Goal: Transaction & Acquisition: Download file/media

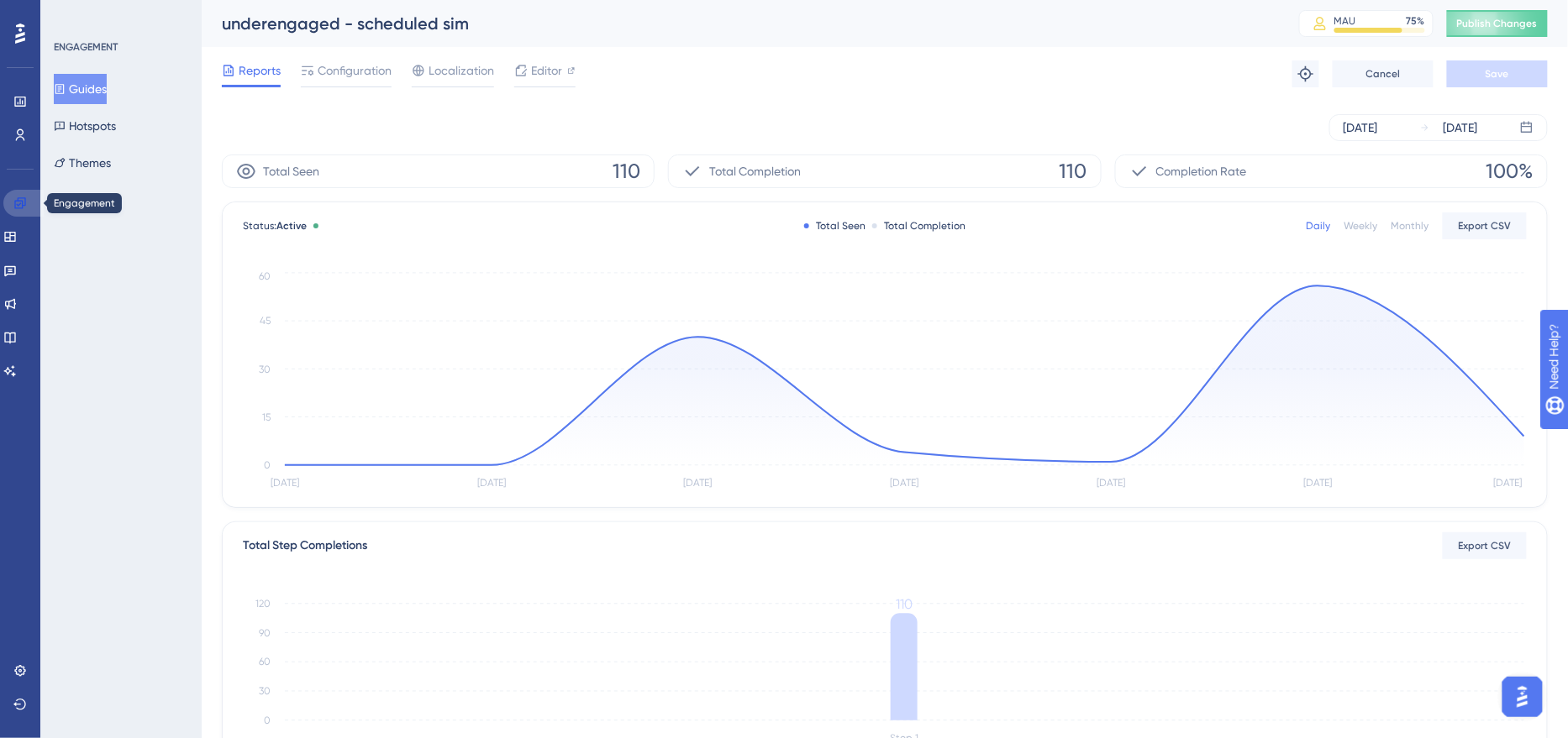
click at [25, 200] on icon at bounding box center [20, 202] width 11 height 11
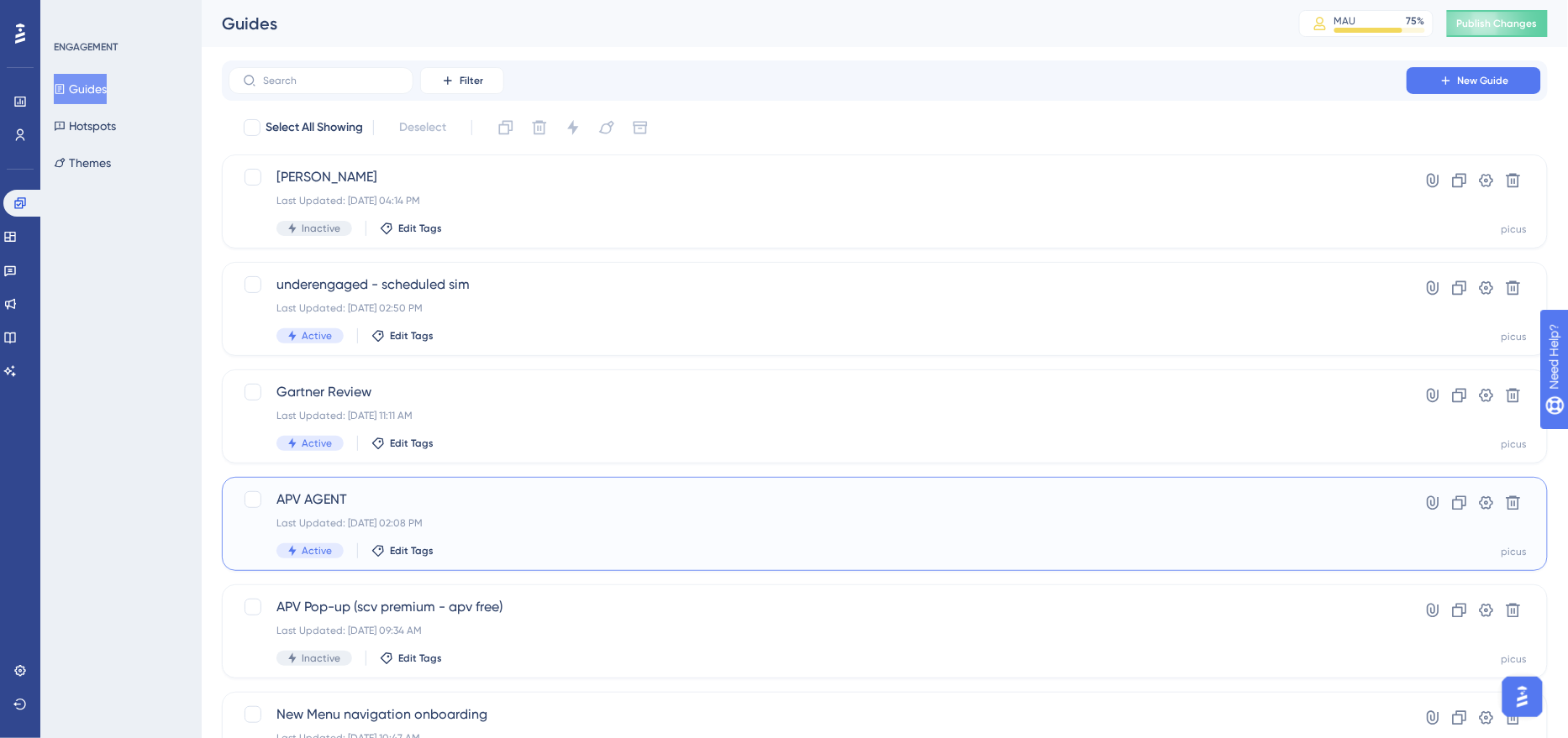
click at [508, 507] on span "APV AGENT" at bounding box center [817, 499] width 1082 height 20
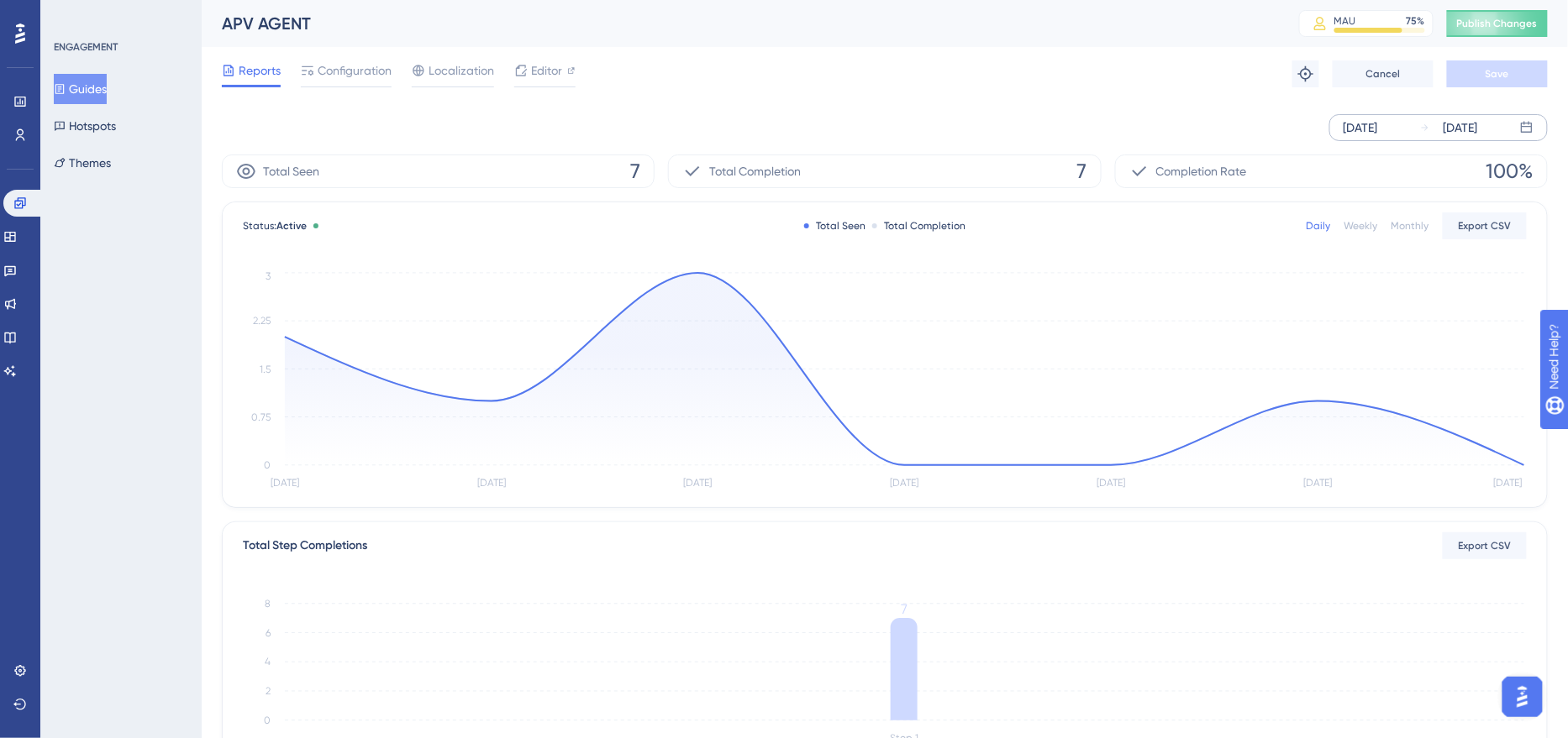
click at [1377, 129] on div "[DATE]" at bounding box center [1360, 128] width 35 height 20
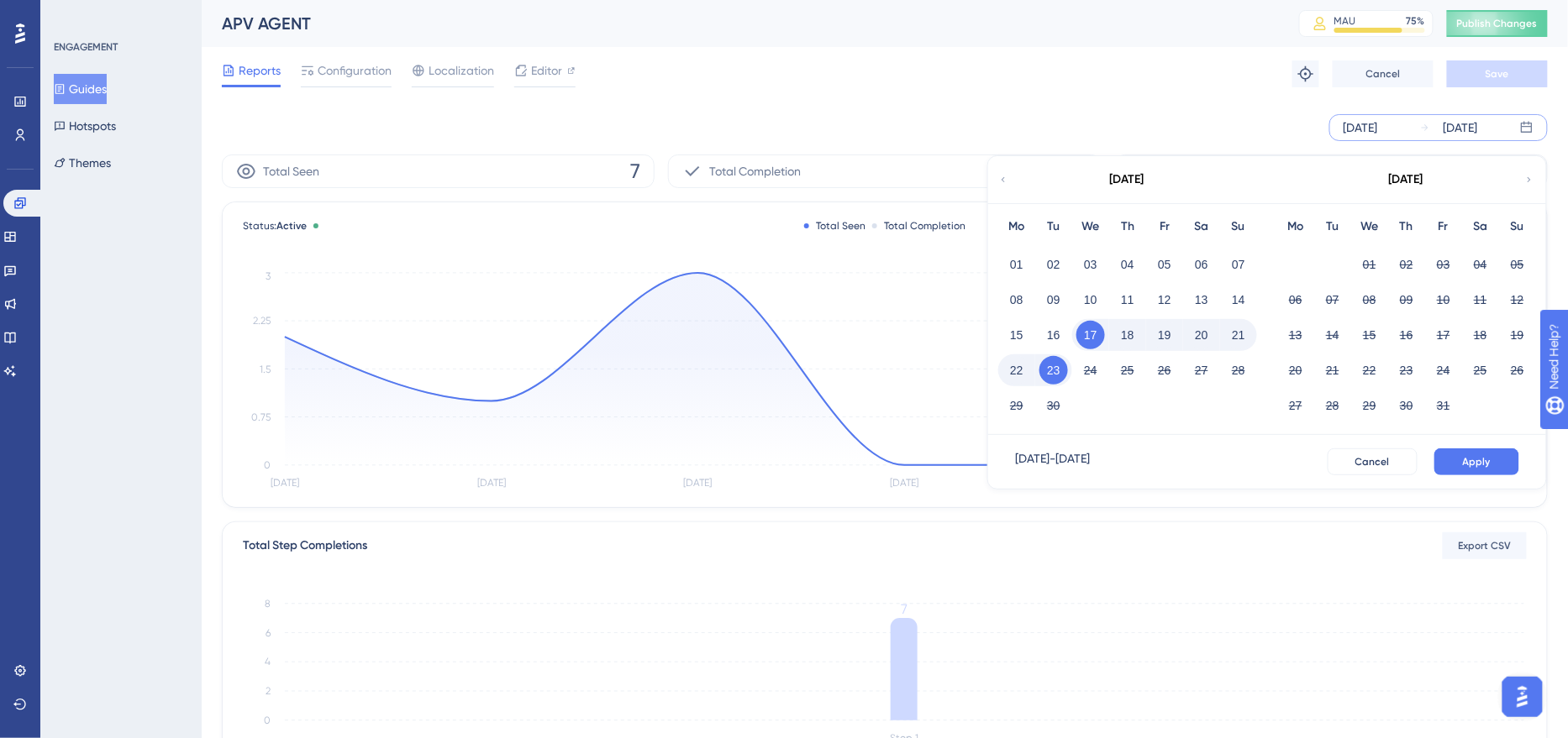
click at [1163, 339] on button "19" at bounding box center [1164, 334] width 28 height 28
click at [1475, 466] on span "Apply" at bounding box center [1476, 461] width 28 height 14
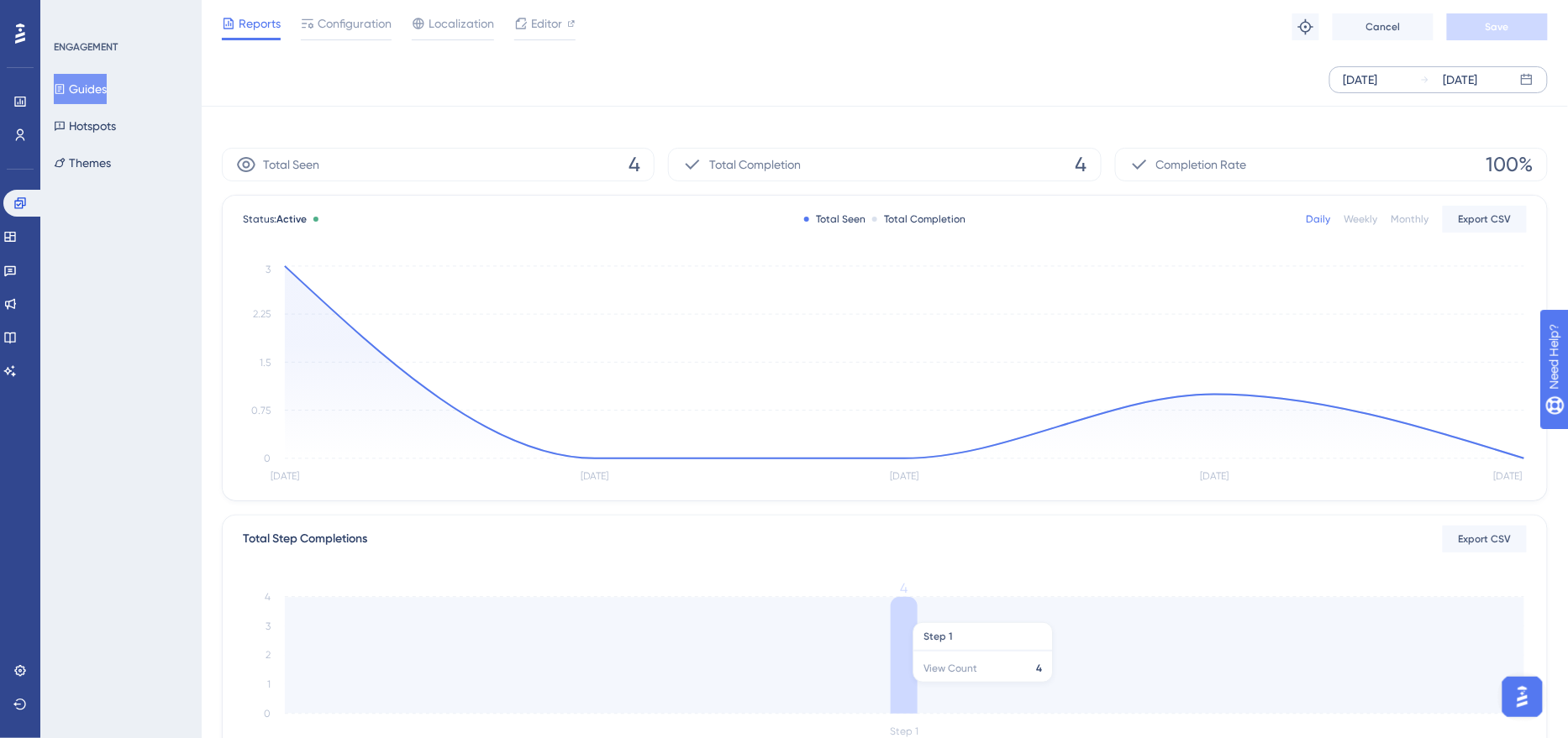
scroll to position [325, 0]
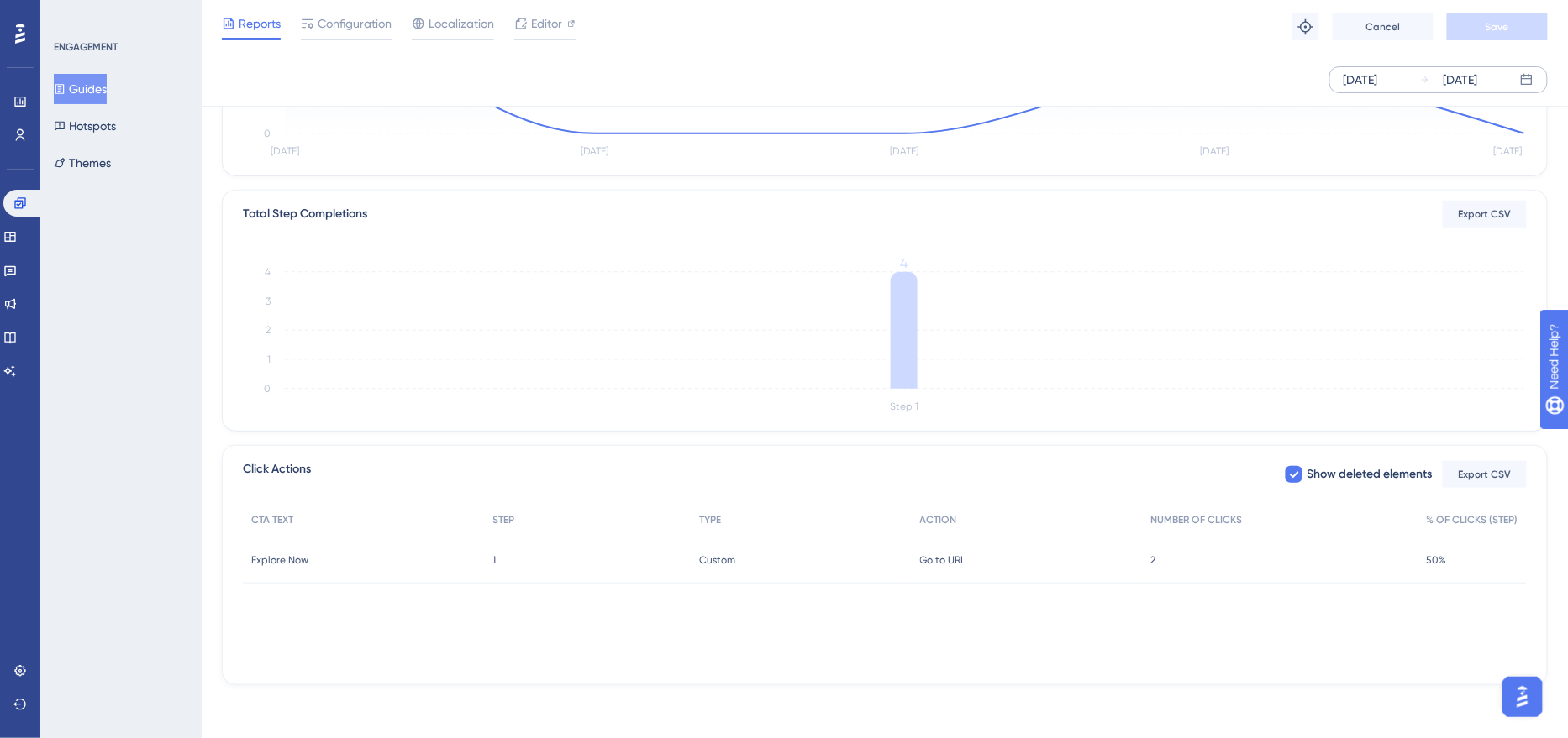
click at [1147, 566] on div "2 2" at bounding box center [1279, 560] width 276 height 47
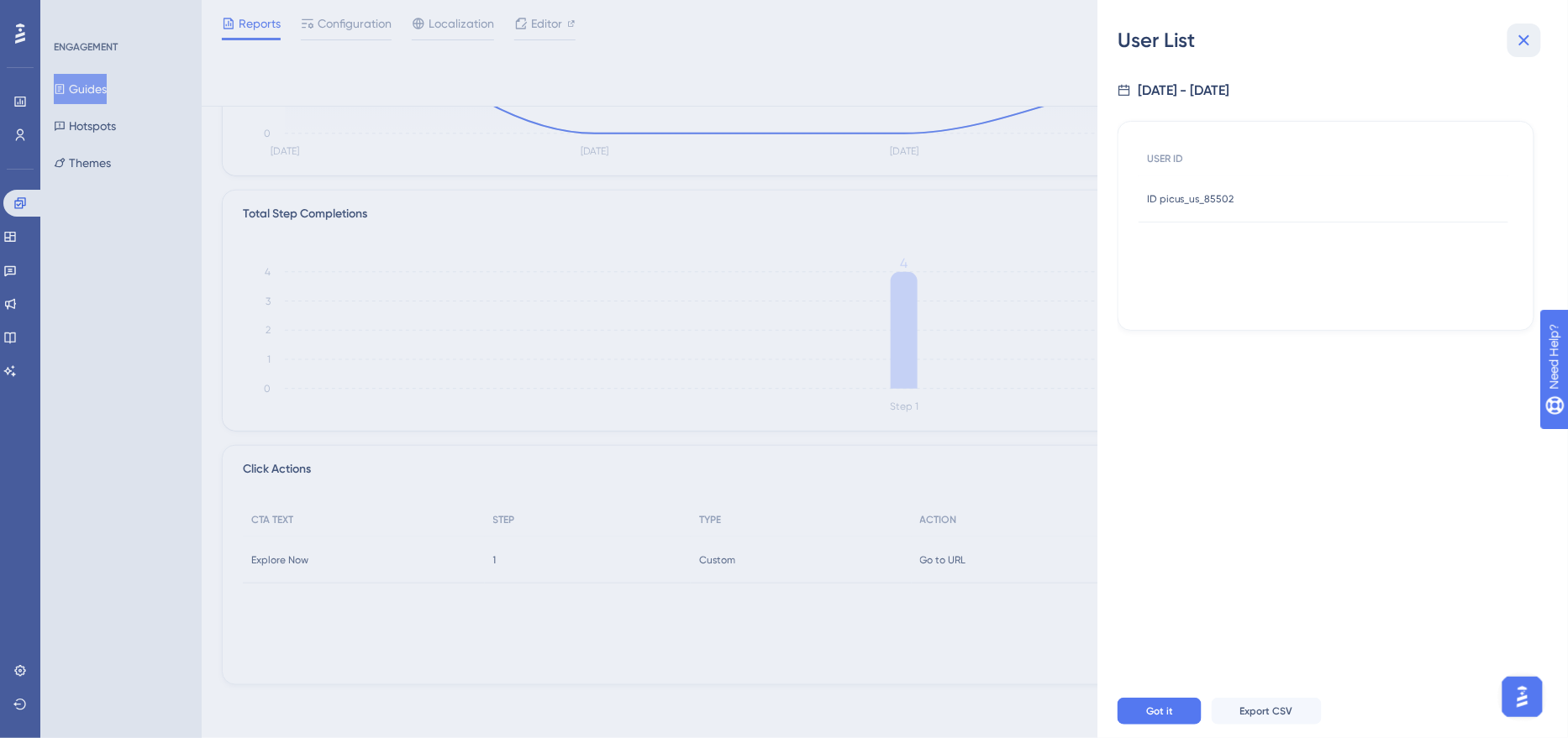
click at [1531, 41] on icon at bounding box center [1524, 40] width 20 height 20
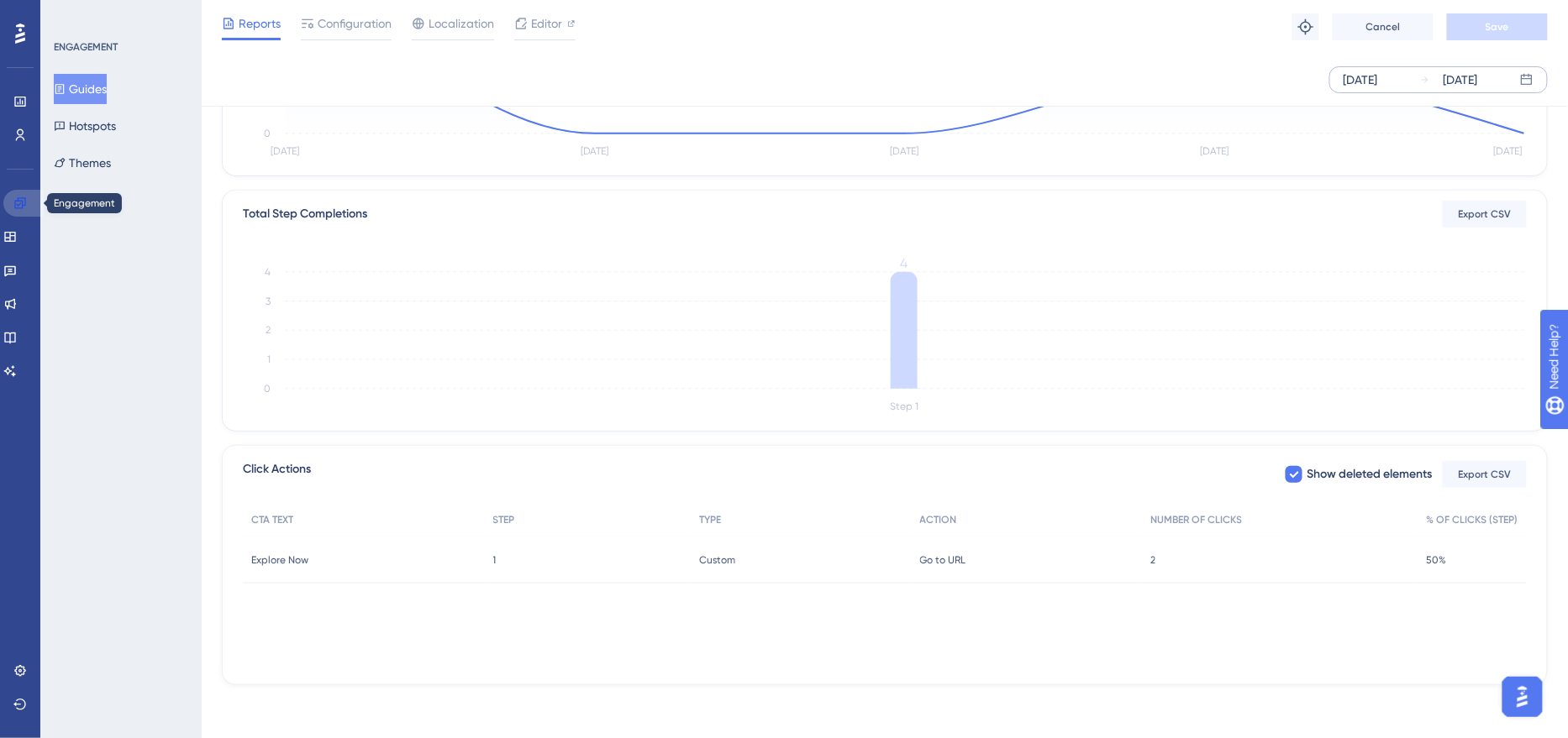
click at [15, 199] on icon at bounding box center [20, 203] width 14 height 14
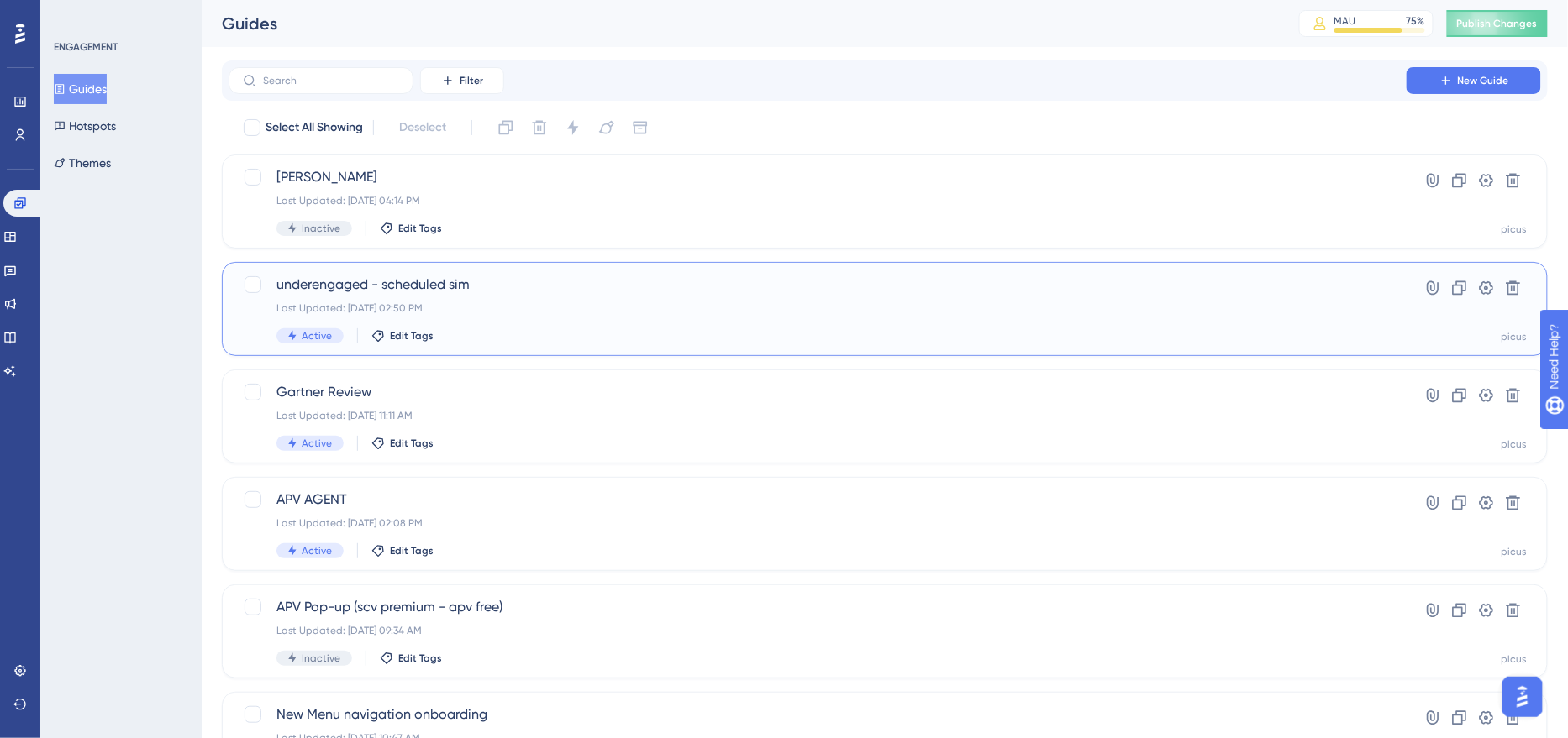
click at [547, 329] on div "Active Edit Tags" at bounding box center [817, 336] width 1082 height 15
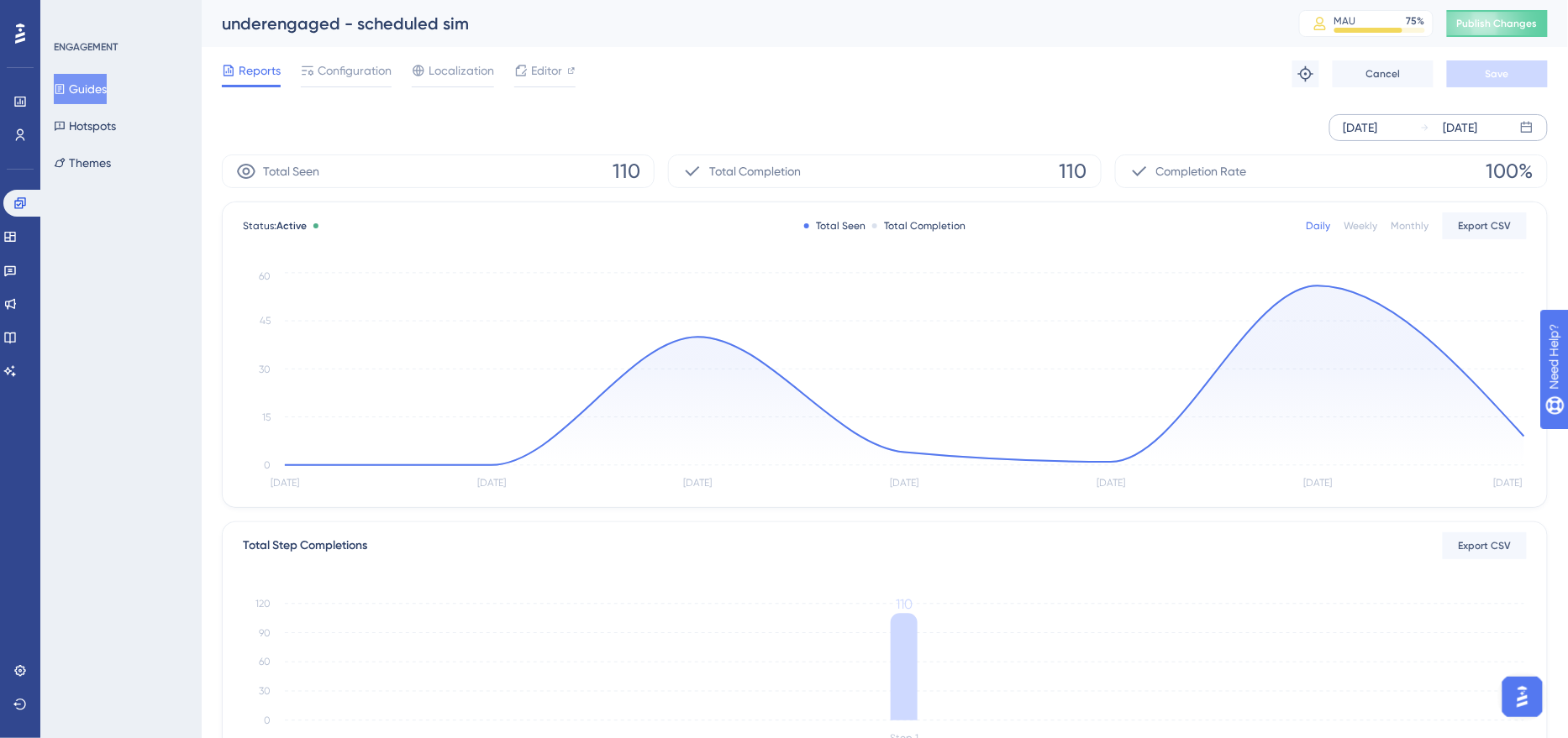
click at [1366, 138] on div "[DATE] [DATE]" at bounding box center [1438, 128] width 219 height 27
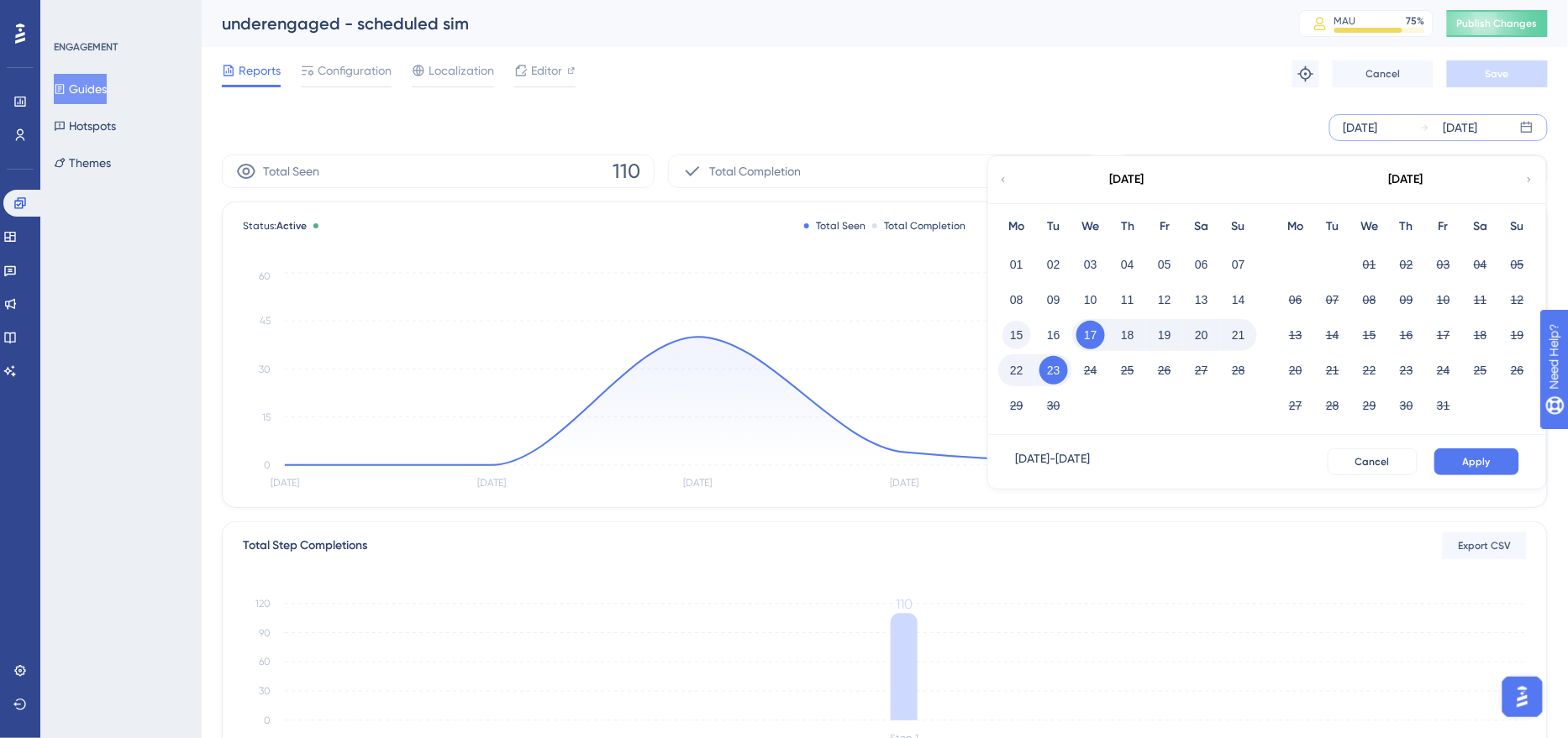
click at [1014, 333] on button "15" at bounding box center [1016, 334] width 28 height 28
click at [1499, 459] on button "Apply" at bounding box center [1475, 462] width 84 height 27
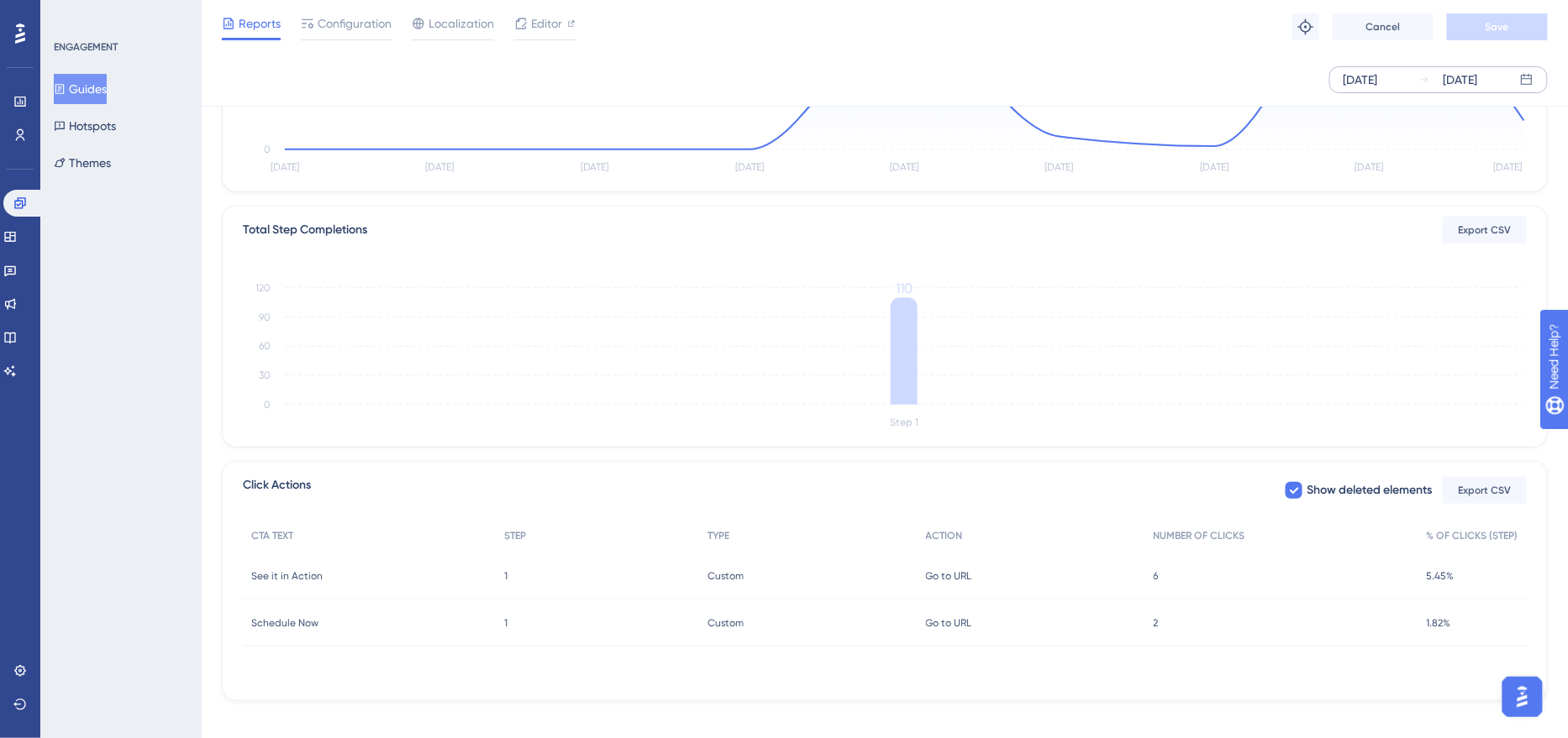
scroll to position [325, 0]
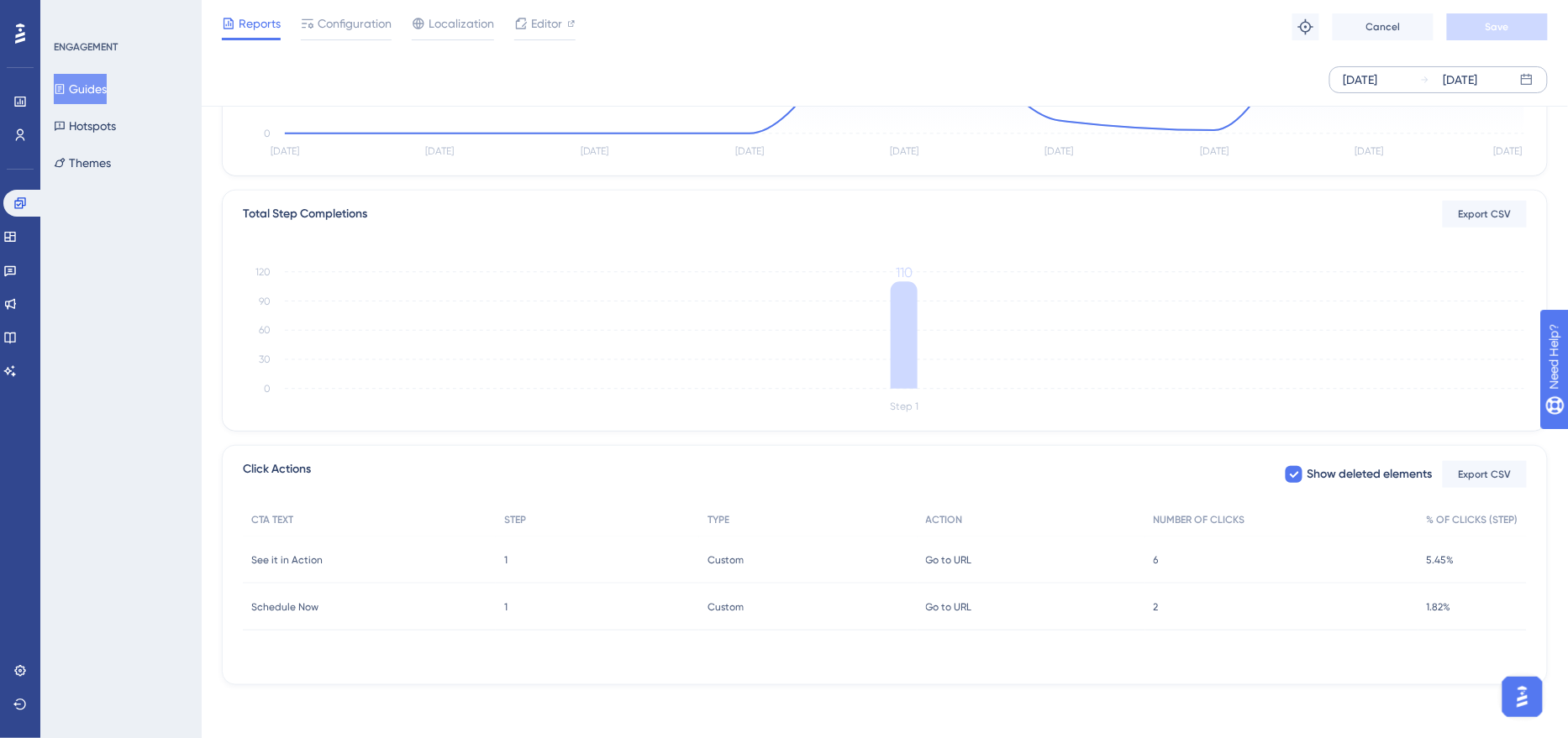
click at [1157, 560] on span "6" at bounding box center [1156, 560] width 5 height 14
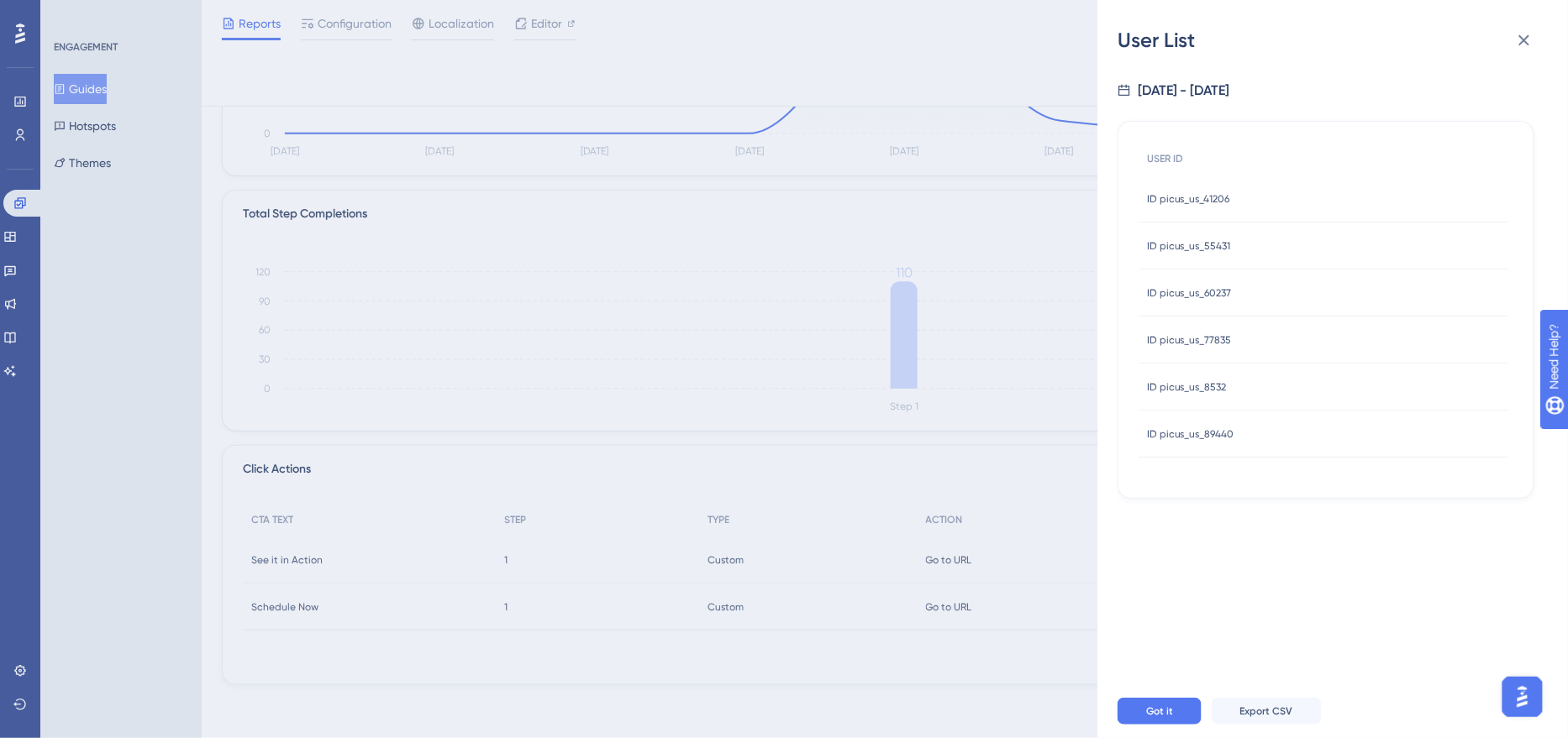
click at [1017, 466] on div "User List [DATE] - [DATE] USER ID ID picus_us_41206 ID picus_us_41206 ID picus_…" at bounding box center [784, 369] width 1568 height 738
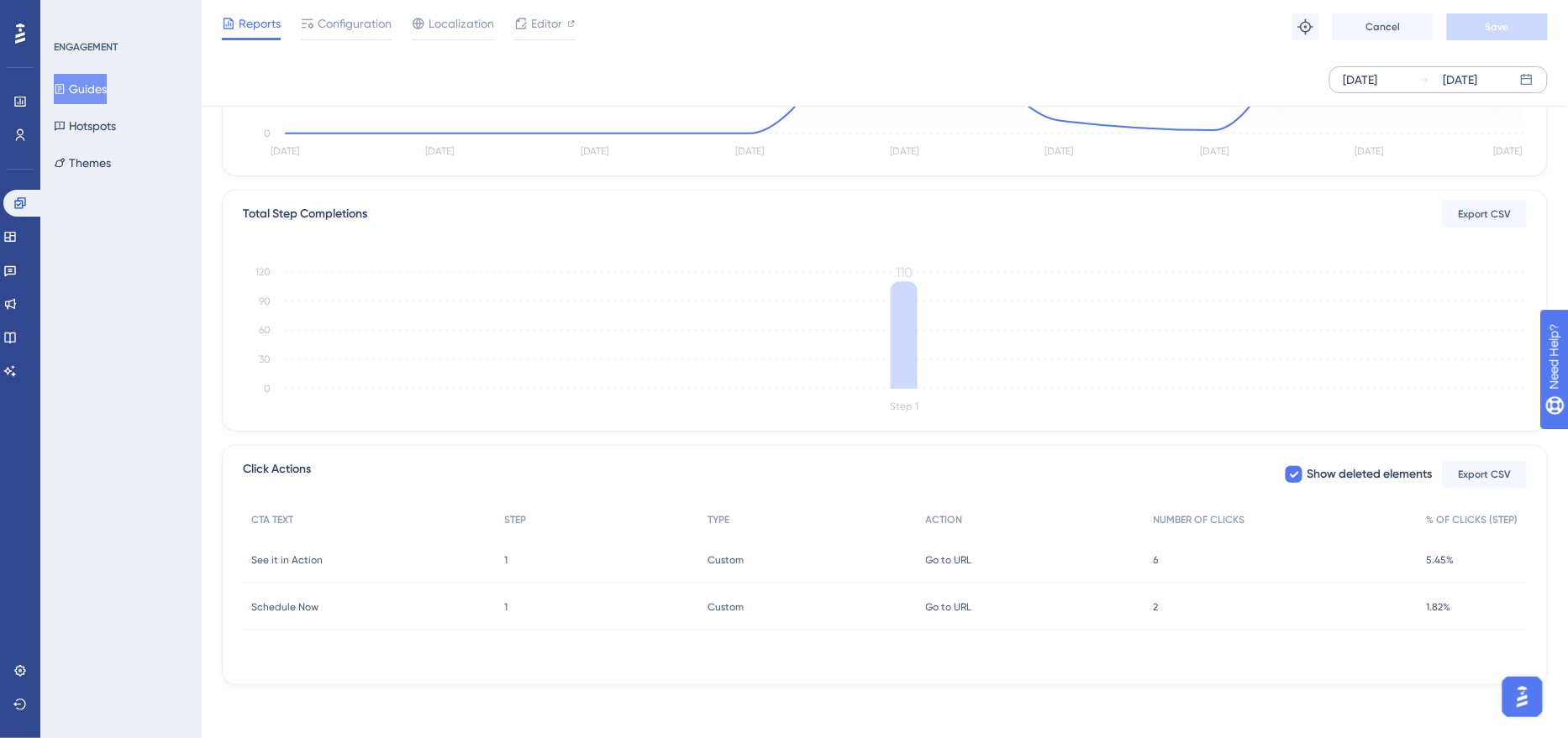
click at [1161, 558] on div "6 6" at bounding box center [1281, 560] width 273 height 47
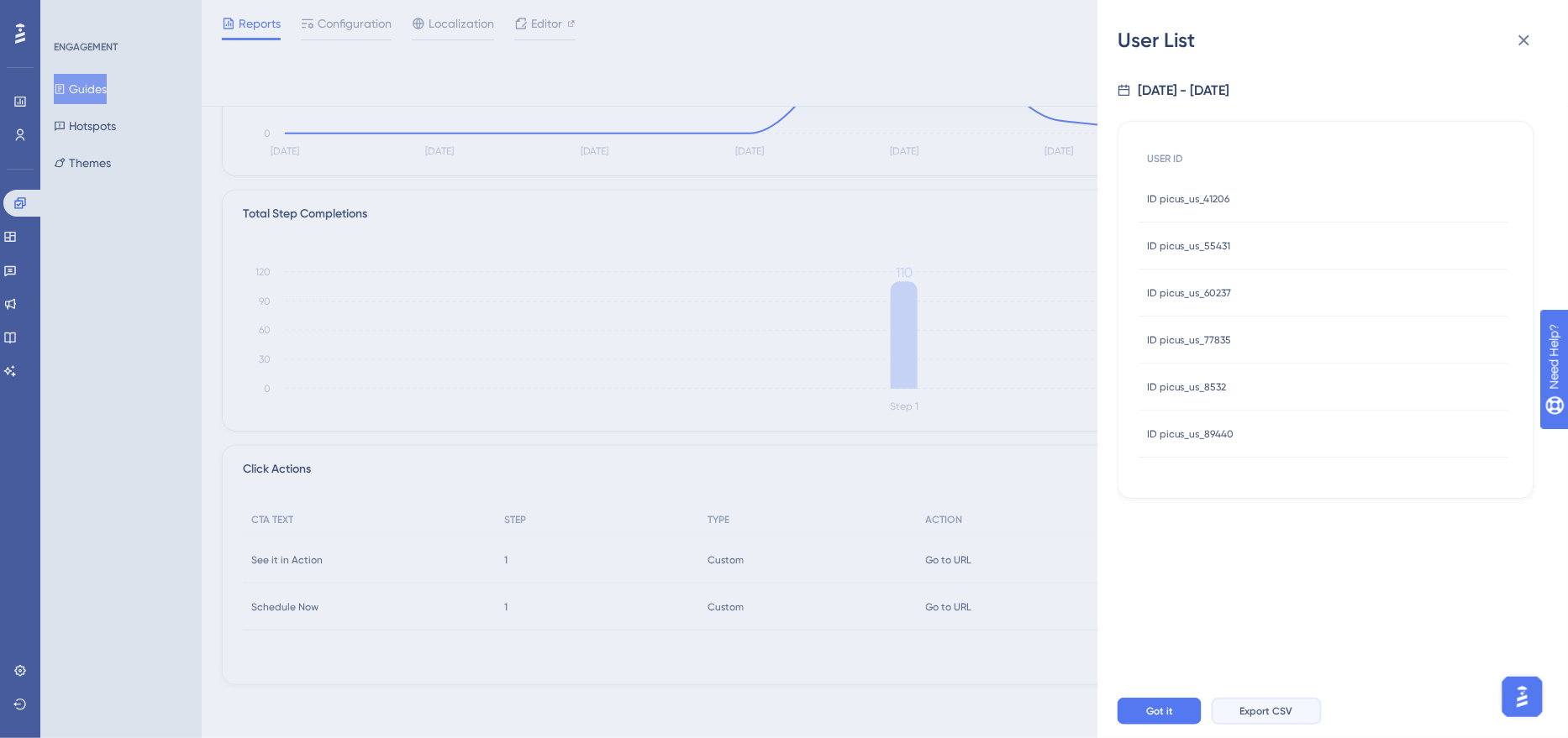
click at [1287, 706] on span "Export CSV" at bounding box center [1267, 711] width 53 height 14
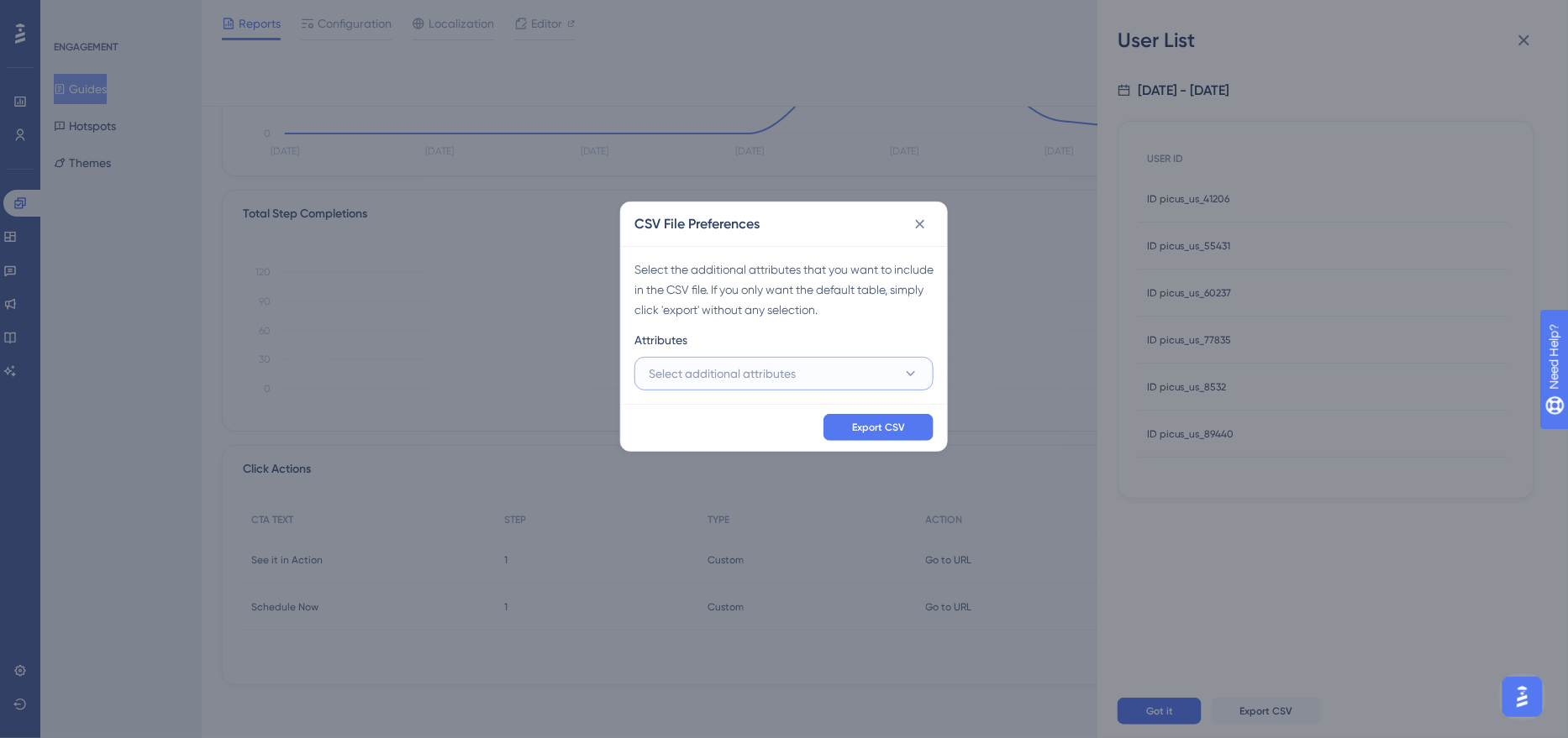
click at [841, 379] on button "Select additional attributes" at bounding box center [784, 373] width 299 height 34
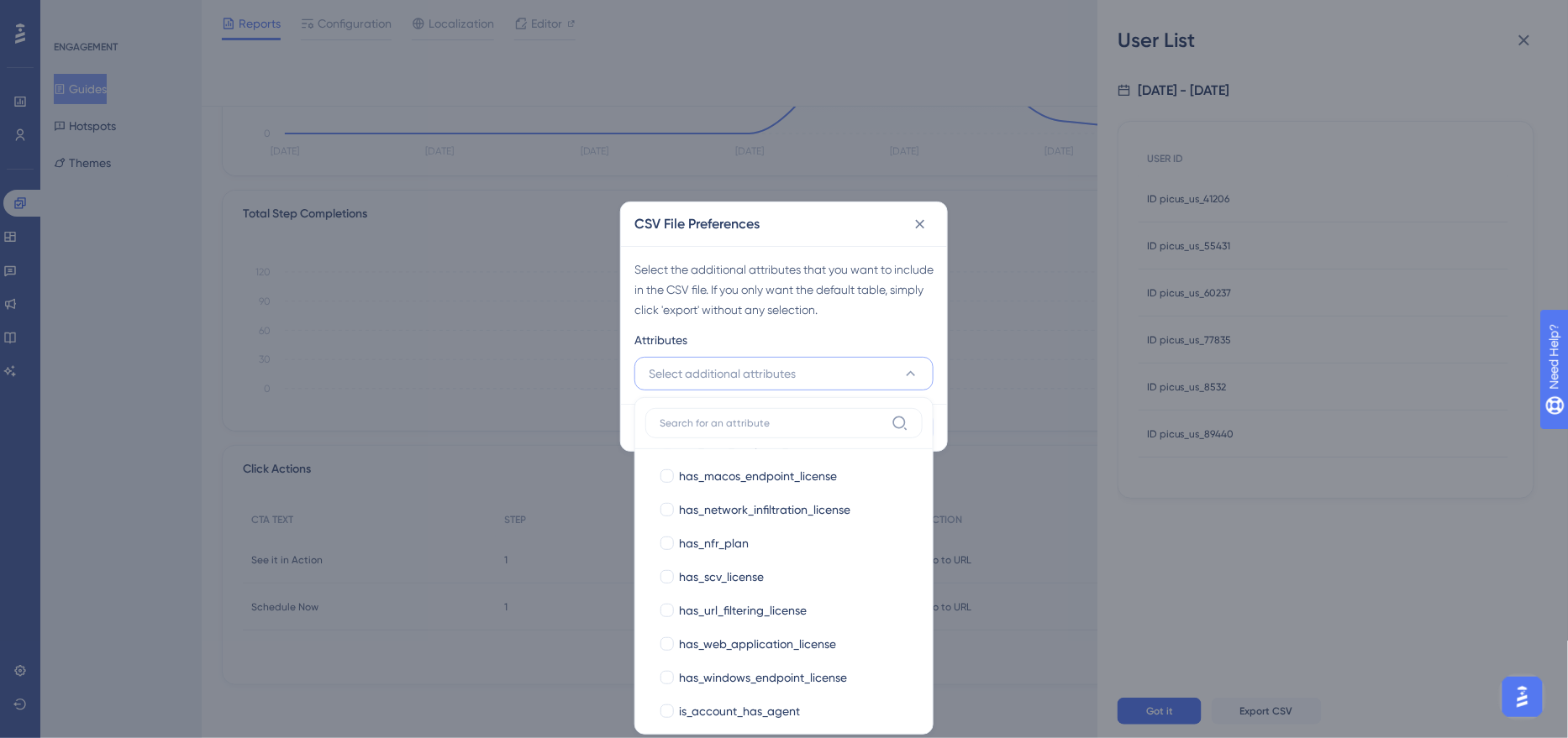
scroll to position [1591, 0]
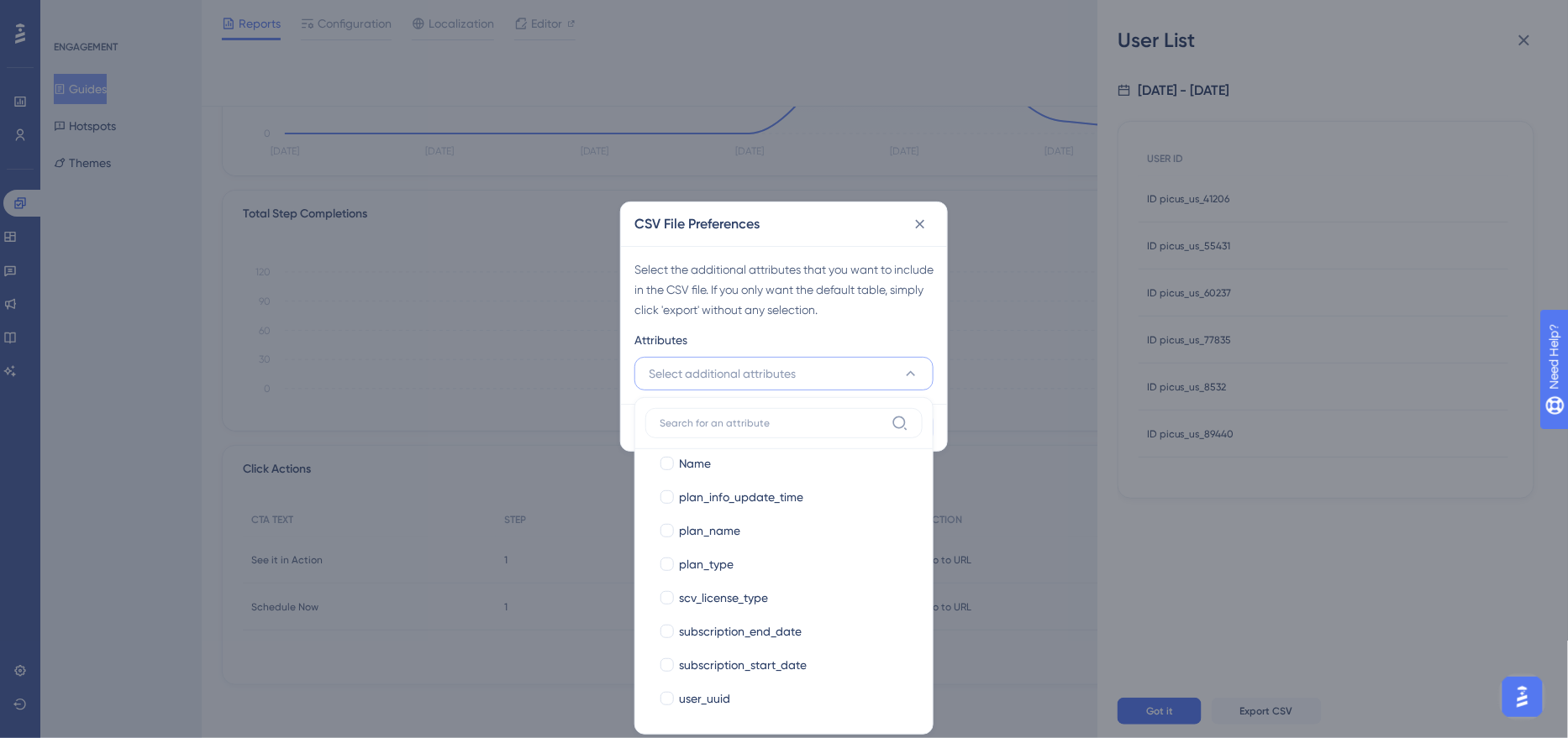
click at [822, 333] on div "Attributes" at bounding box center [784, 344] width 299 height 27
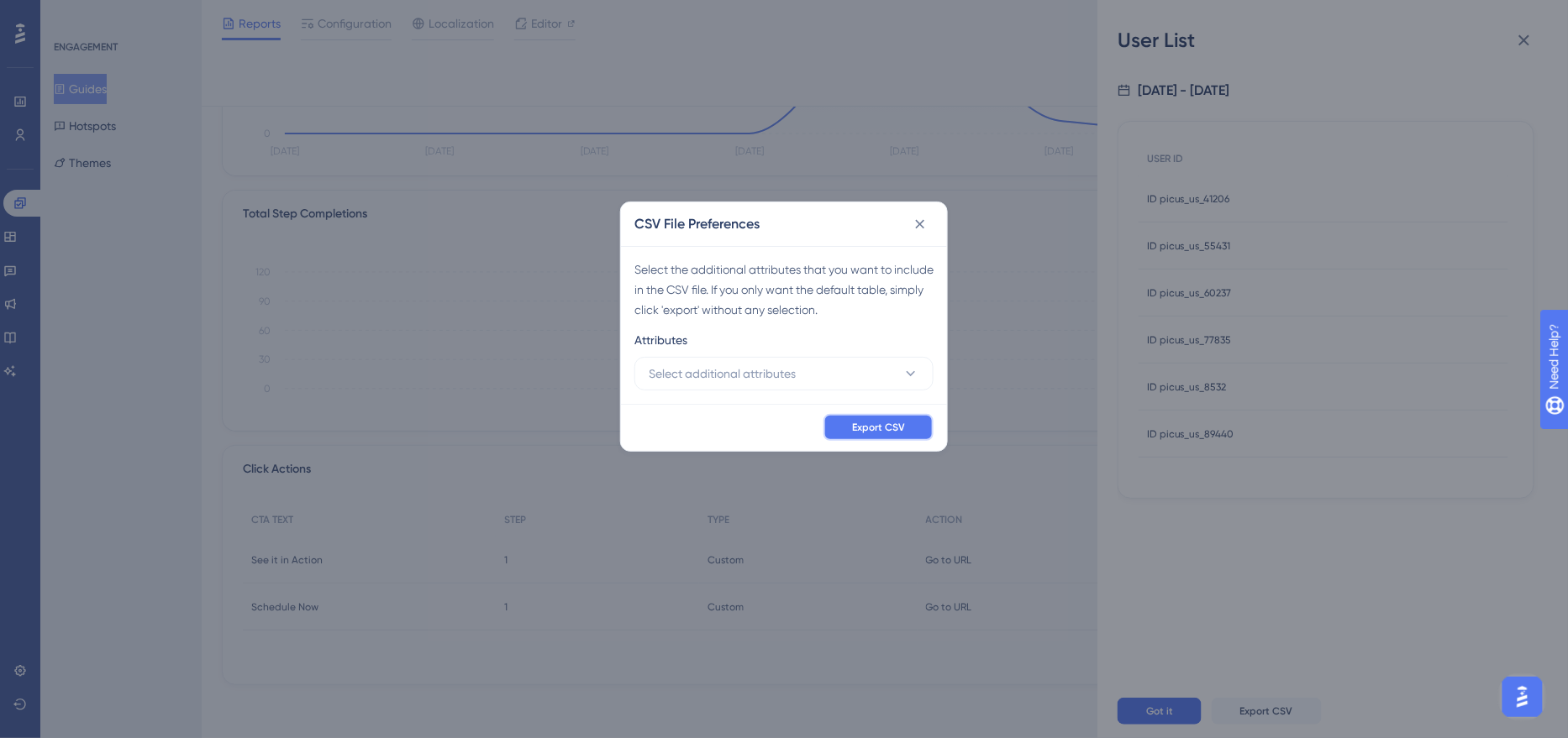
click at [880, 426] on span "Export CSV" at bounding box center [878, 428] width 53 height 14
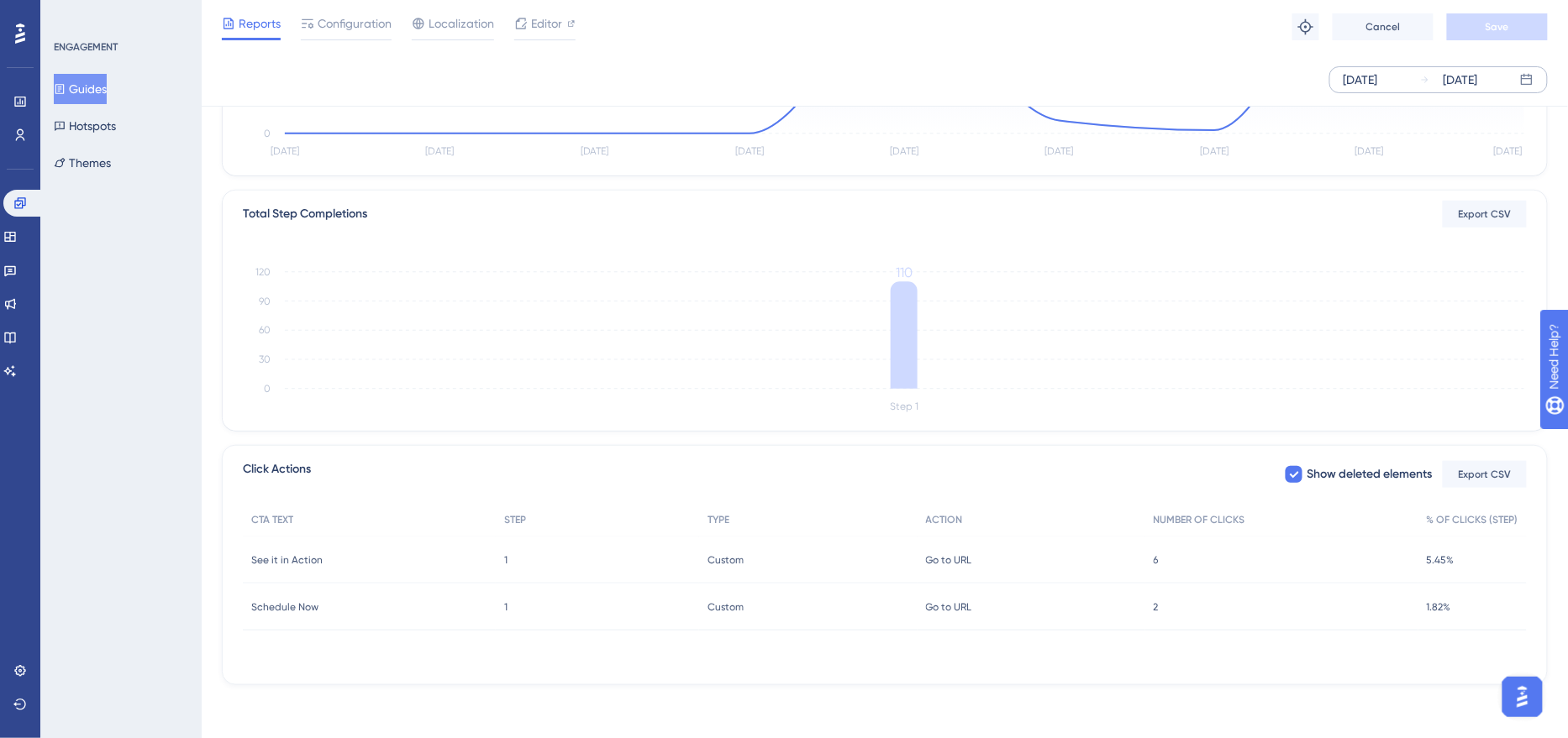
click at [1164, 611] on div "2 2" at bounding box center [1281, 607] width 273 height 47
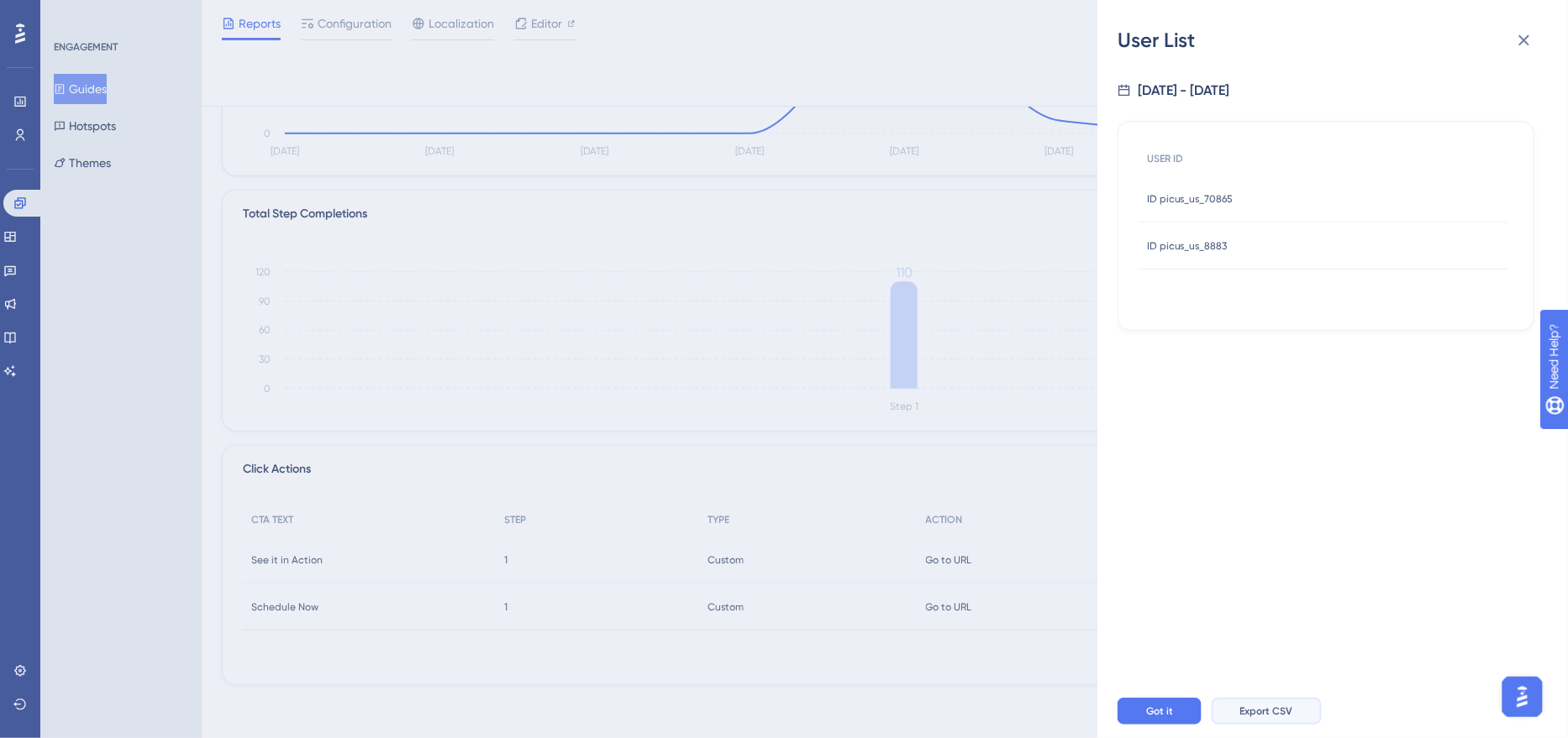
click at [1286, 723] on button "Export CSV" at bounding box center [1266, 712] width 110 height 27
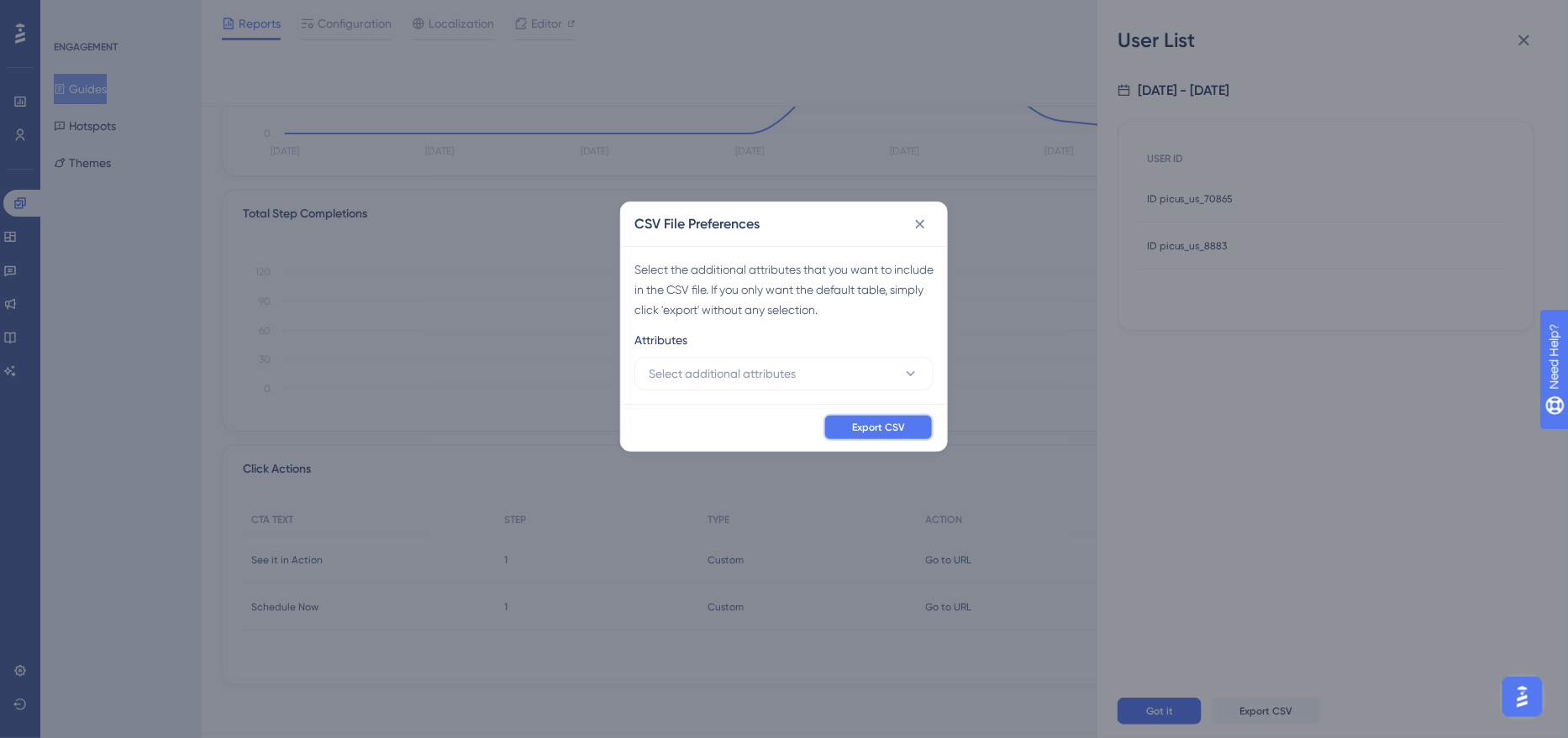
click at [904, 430] on span "Export CSV" at bounding box center [878, 428] width 53 height 14
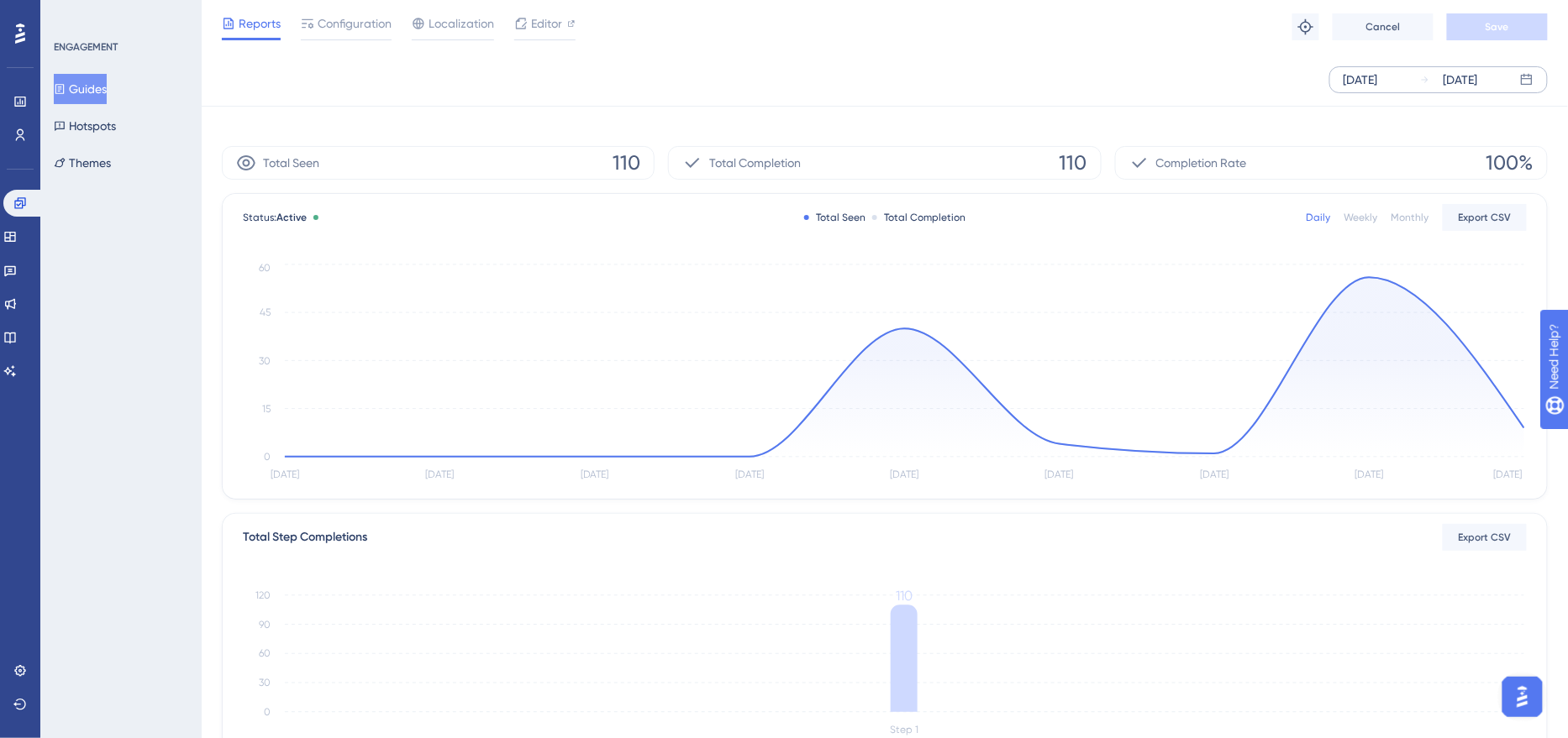
scroll to position [0, 0]
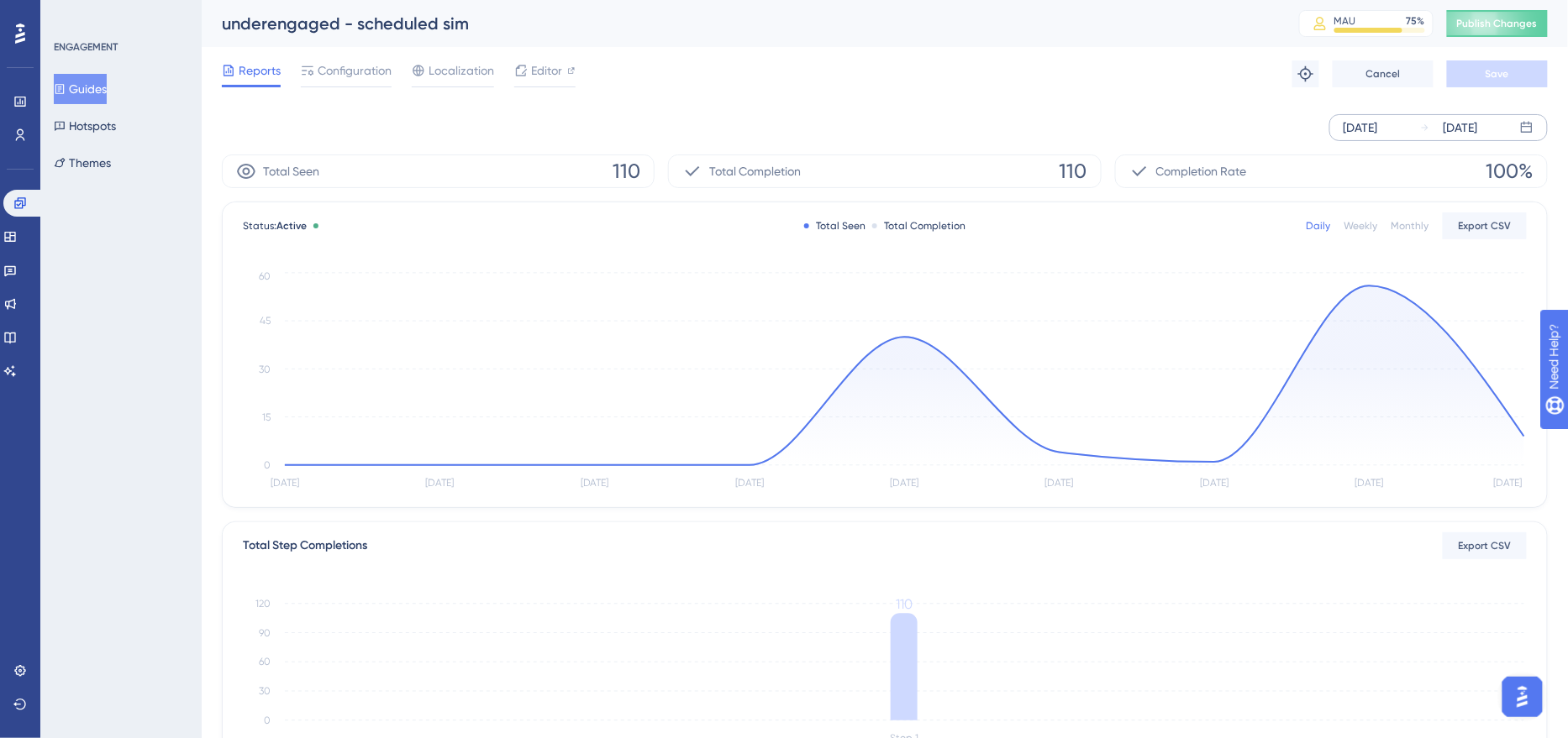
click at [1377, 128] on div "[DATE]" at bounding box center [1360, 128] width 35 height 20
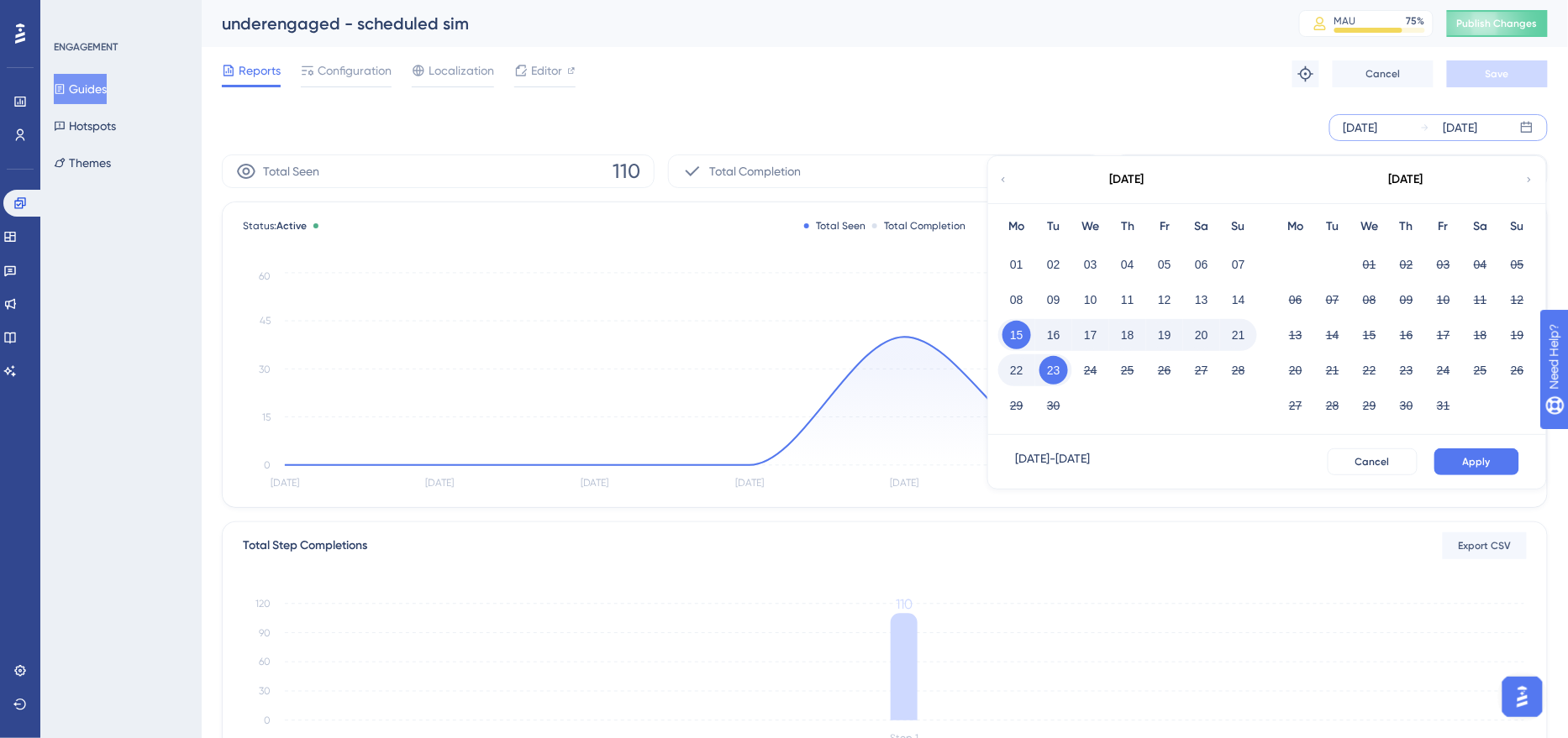
click at [1092, 334] on button "17" at bounding box center [1090, 334] width 28 height 28
click at [1132, 340] on button "18" at bounding box center [1127, 334] width 28 height 28
click at [1489, 461] on span "Apply" at bounding box center [1476, 461] width 28 height 14
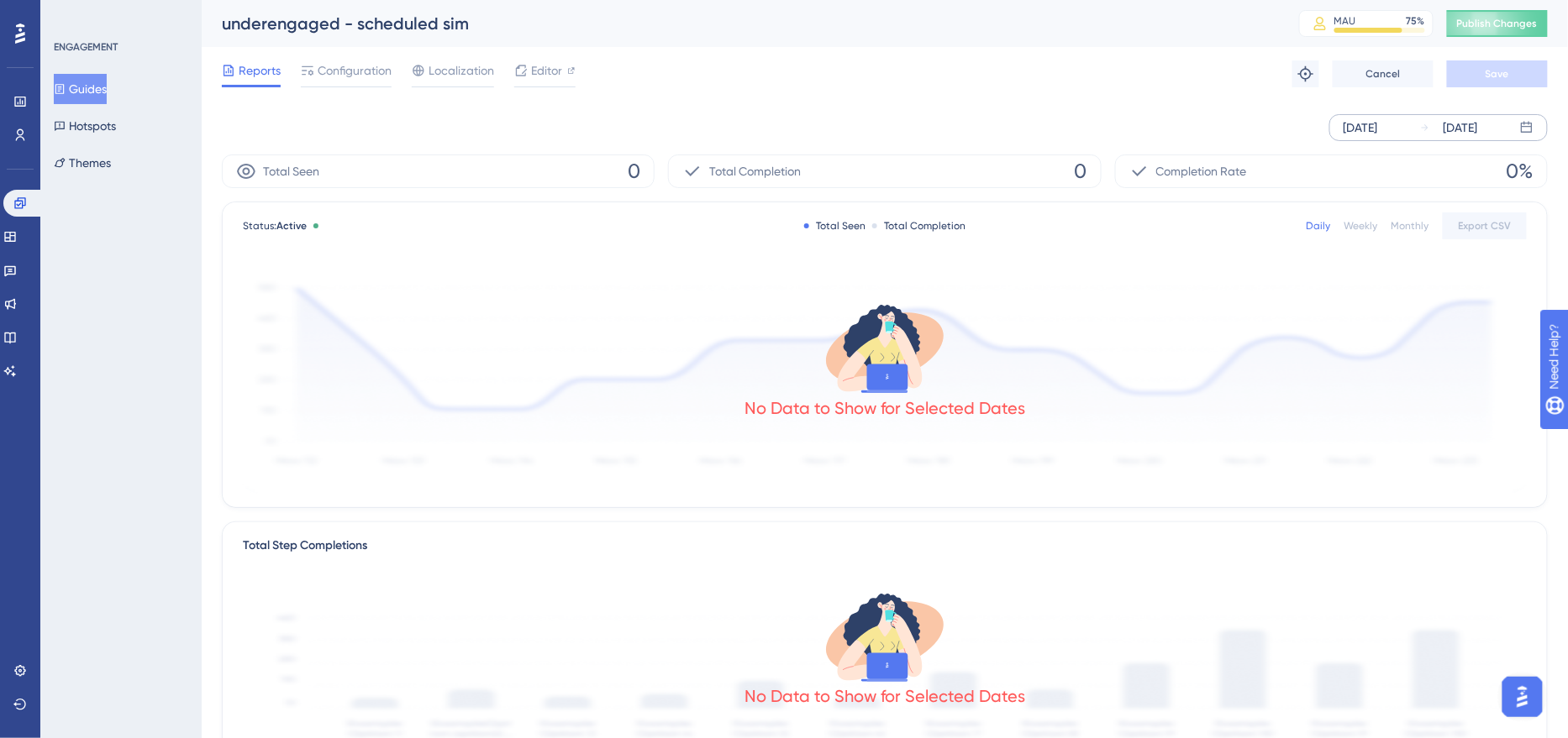
click at [1377, 129] on div "[DATE]" at bounding box center [1360, 128] width 35 height 20
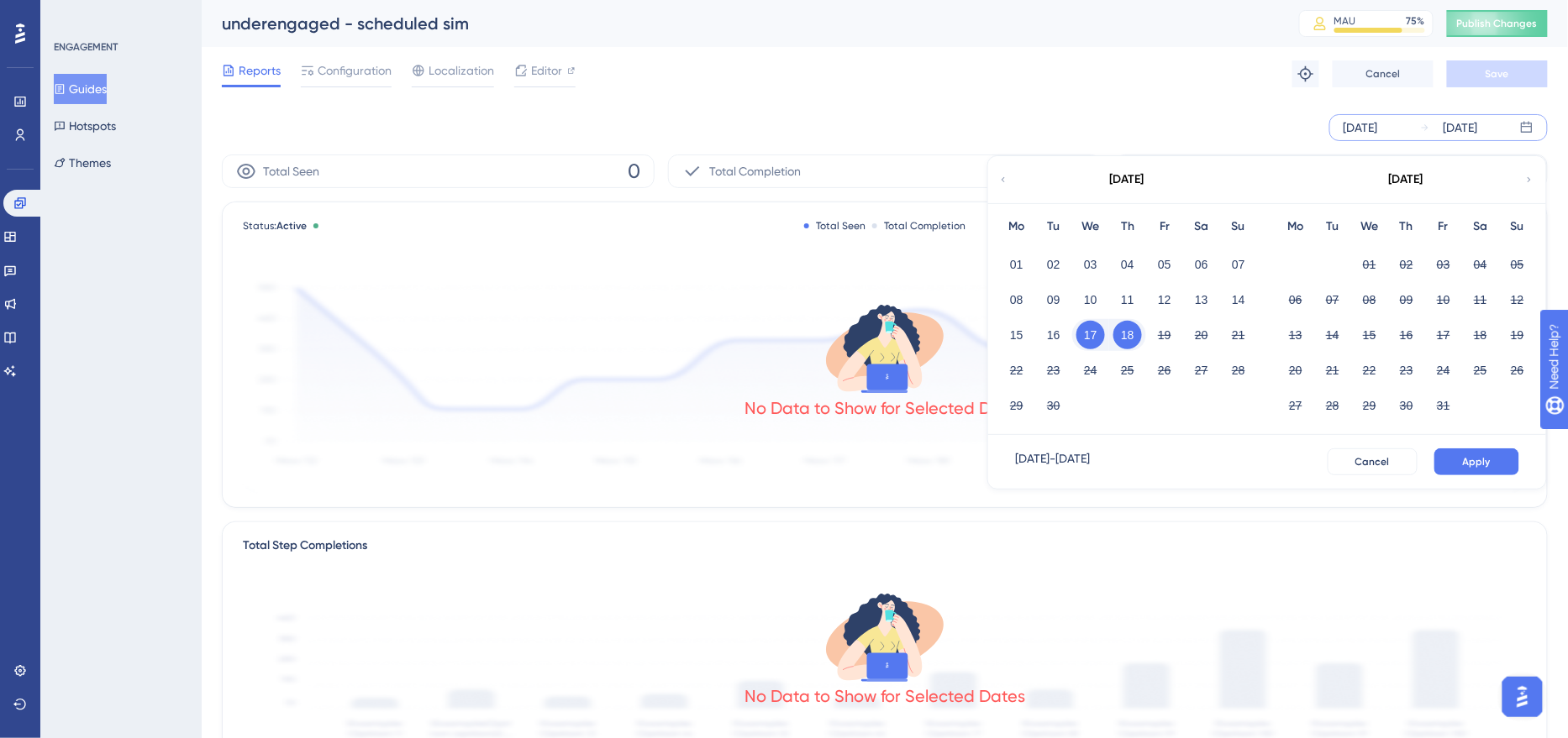
click at [1137, 329] on button "18" at bounding box center [1127, 334] width 28 height 28
click at [1169, 334] on button "19" at bounding box center [1164, 334] width 28 height 28
click at [1458, 467] on button "Apply" at bounding box center [1475, 462] width 84 height 27
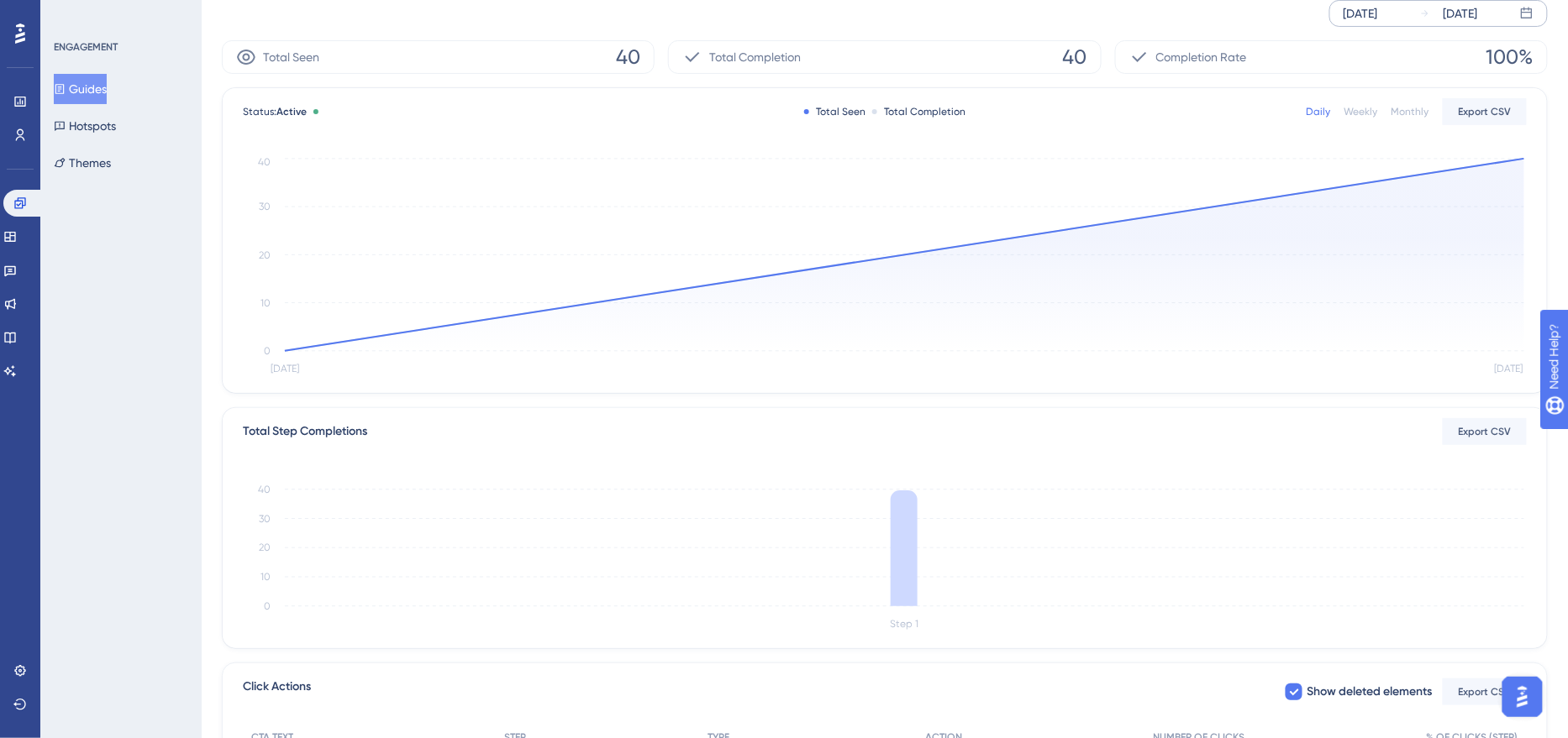
scroll to position [325, 0]
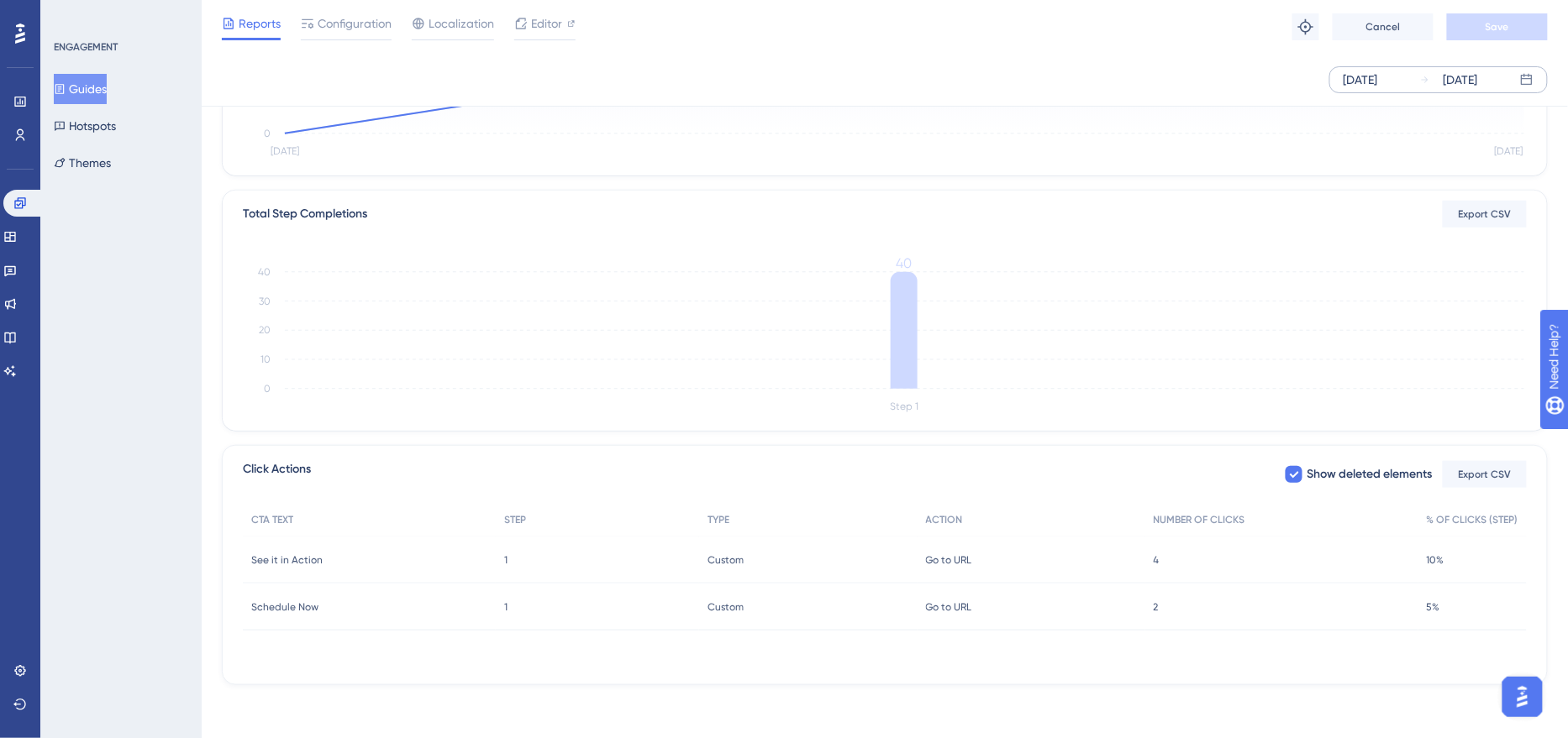
click at [1156, 556] on span "4" at bounding box center [1156, 560] width 5 height 14
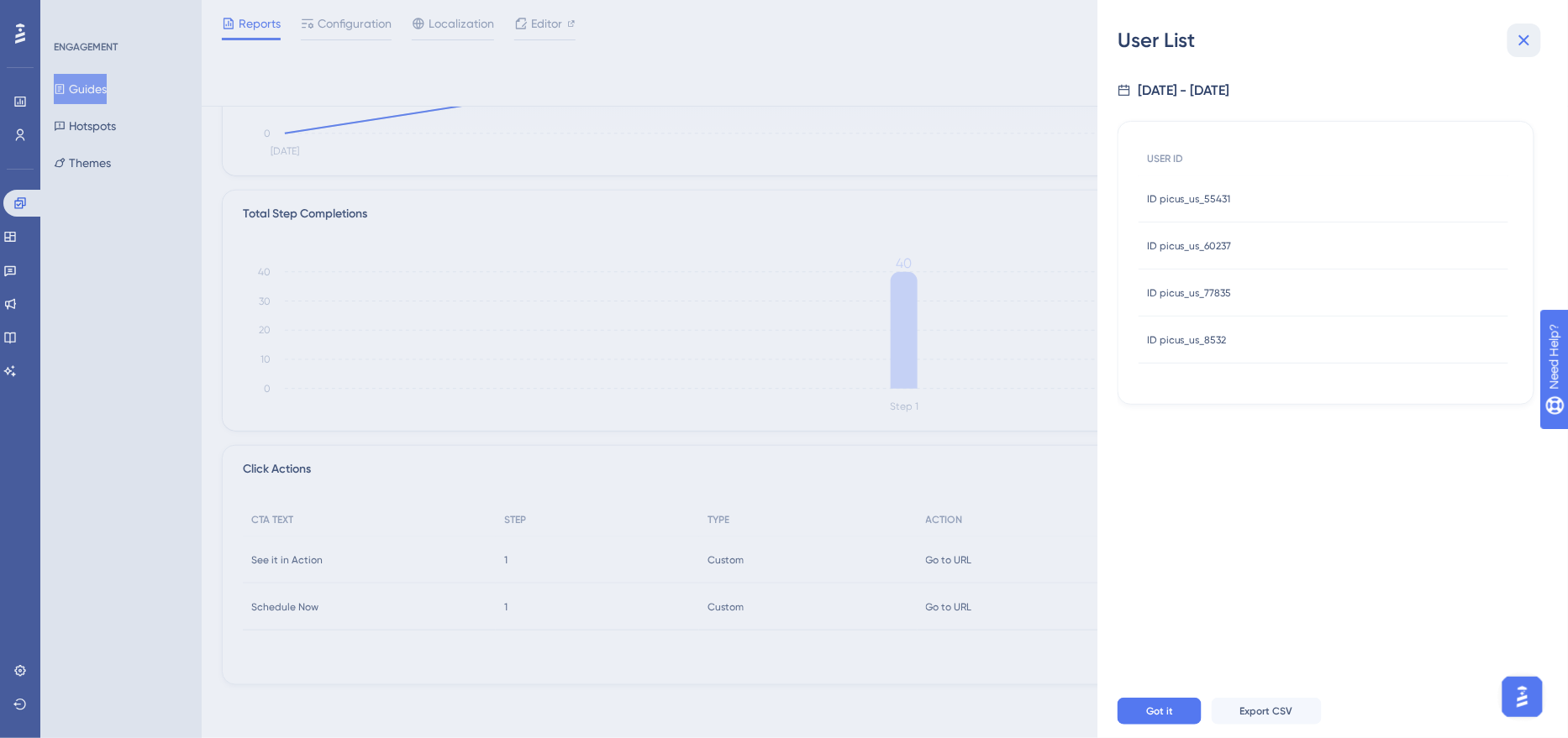
click at [1528, 36] on icon at bounding box center [1524, 41] width 11 height 11
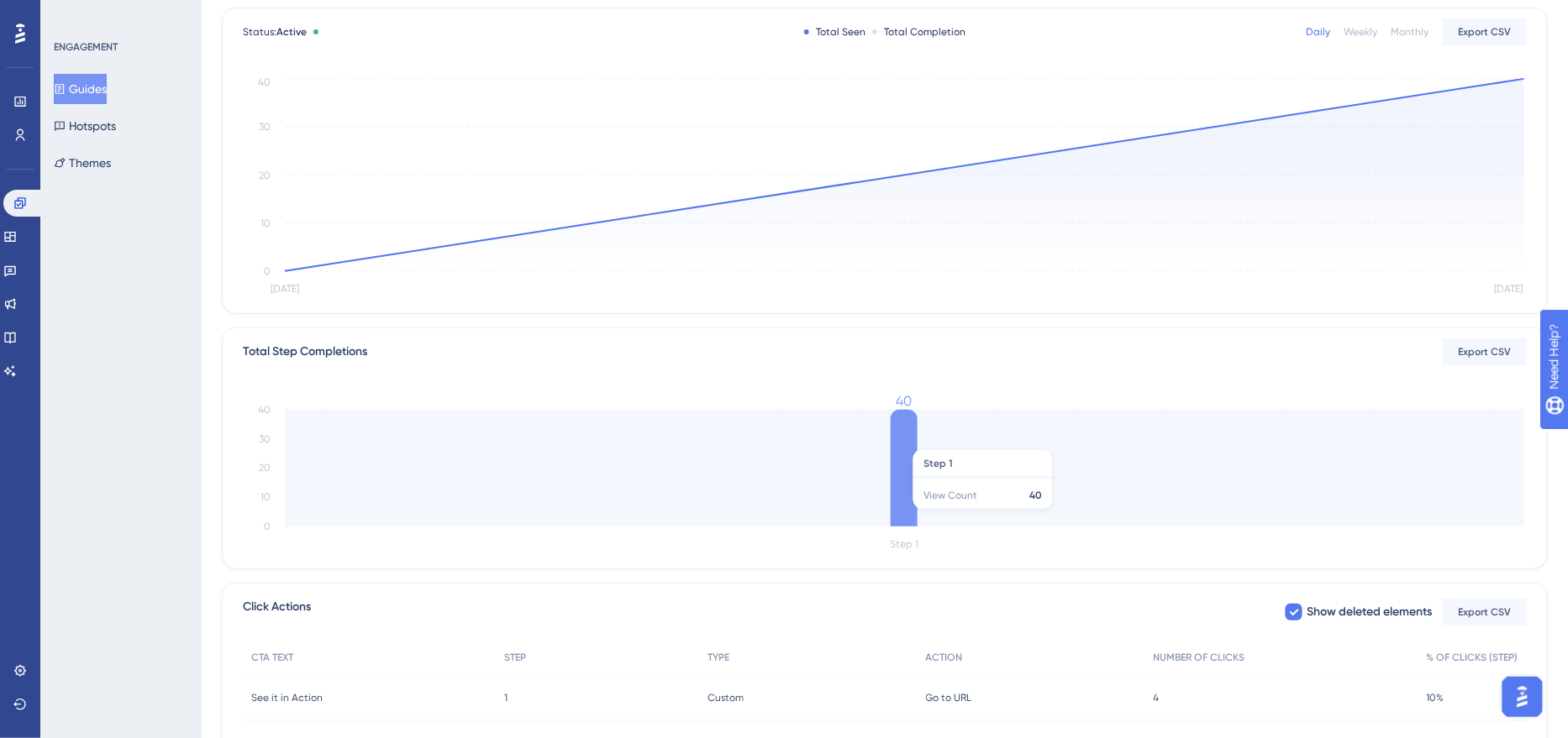
scroll to position [0, 0]
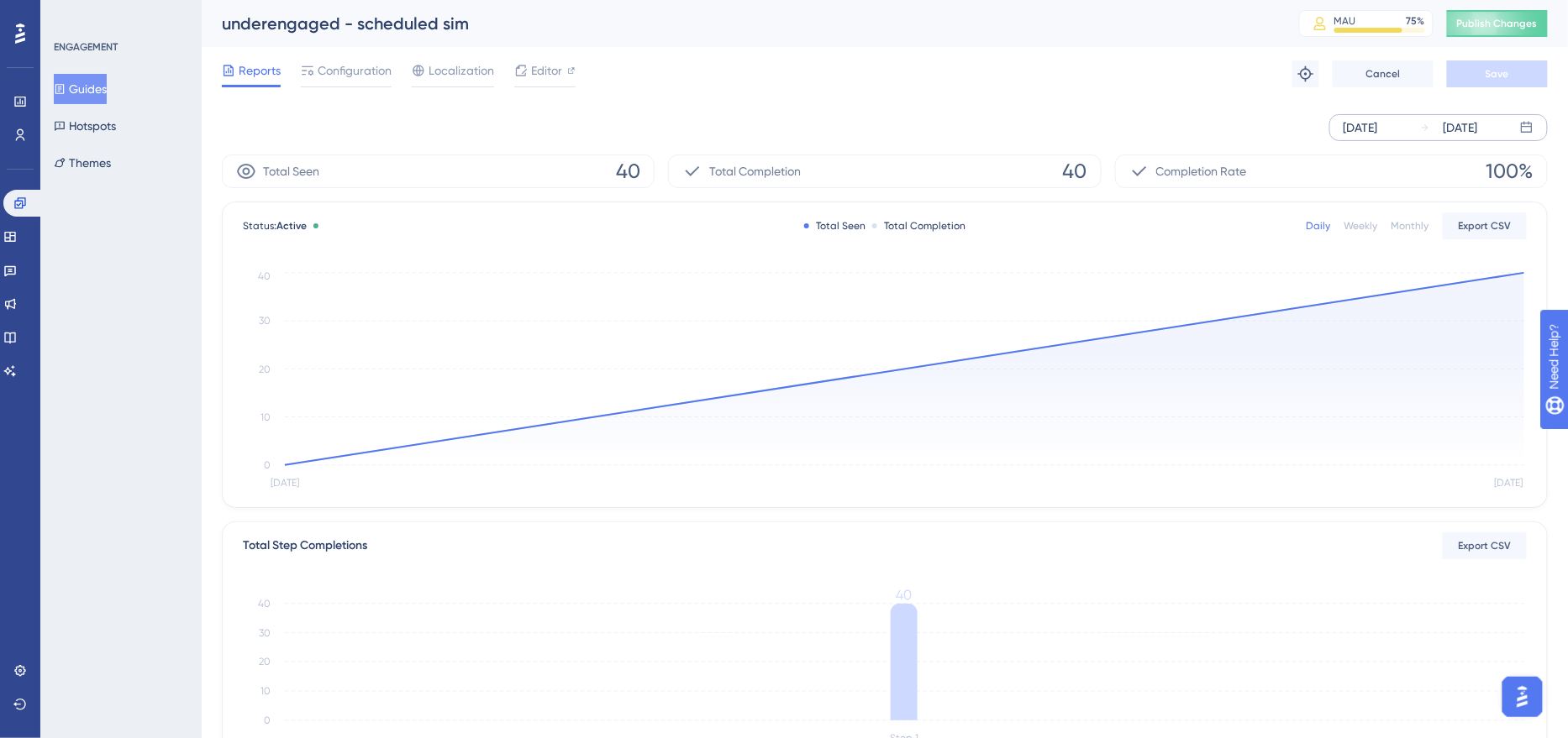
click at [1377, 129] on div "[DATE]" at bounding box center [1360, 128] width 35 height 20
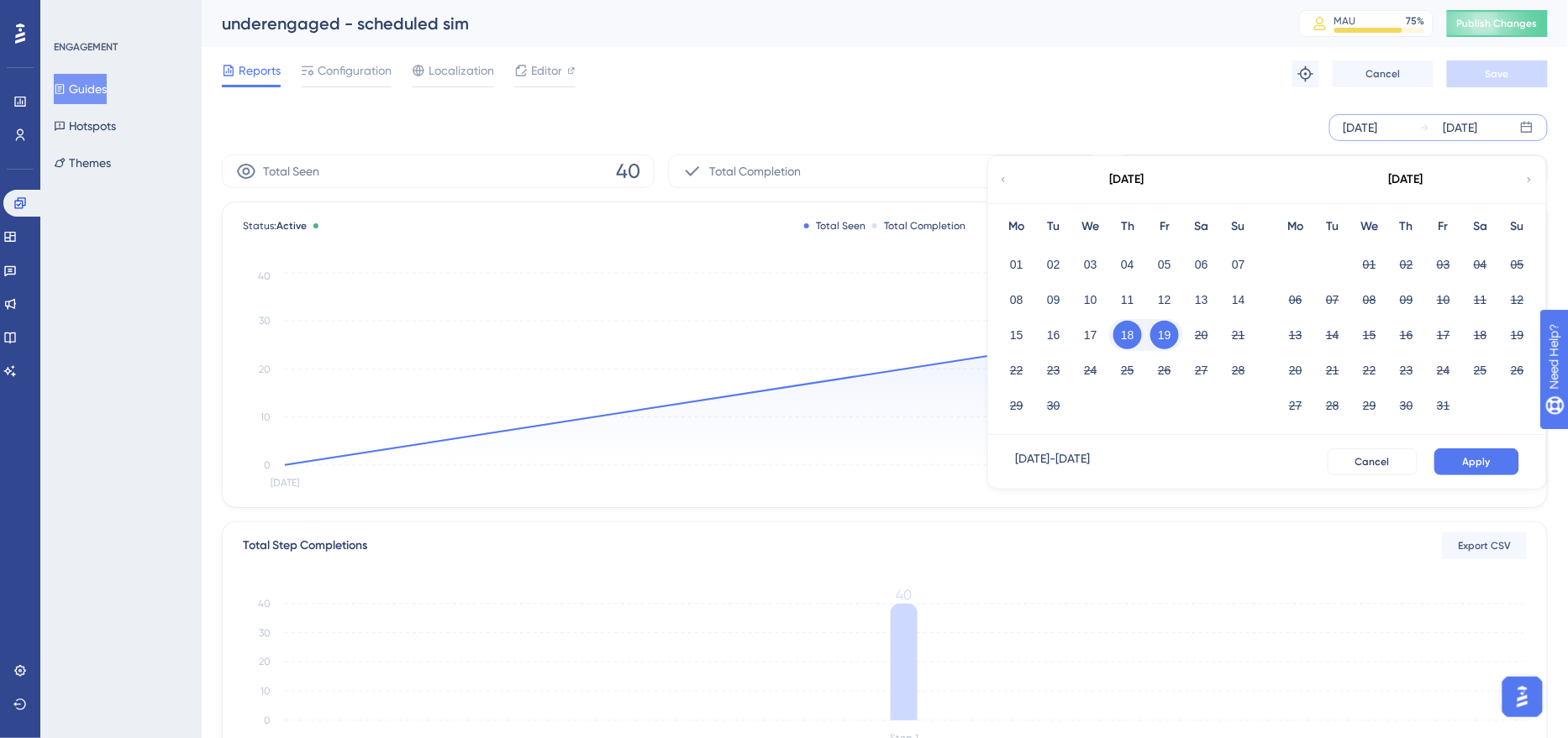
click at [1133, 330] on button "18" at bounding box center [1127, 334] width 28 height 28
click at [1125, 344] on button "18" at bounding box center [1127, 334] width 28 height 28
click at [1132, 343] on button "18" at bounding box center [1127, 334] width 28 height 28
click at [1132, 341] on button "18" at bounding box center [1127, 334] width 28 height 28
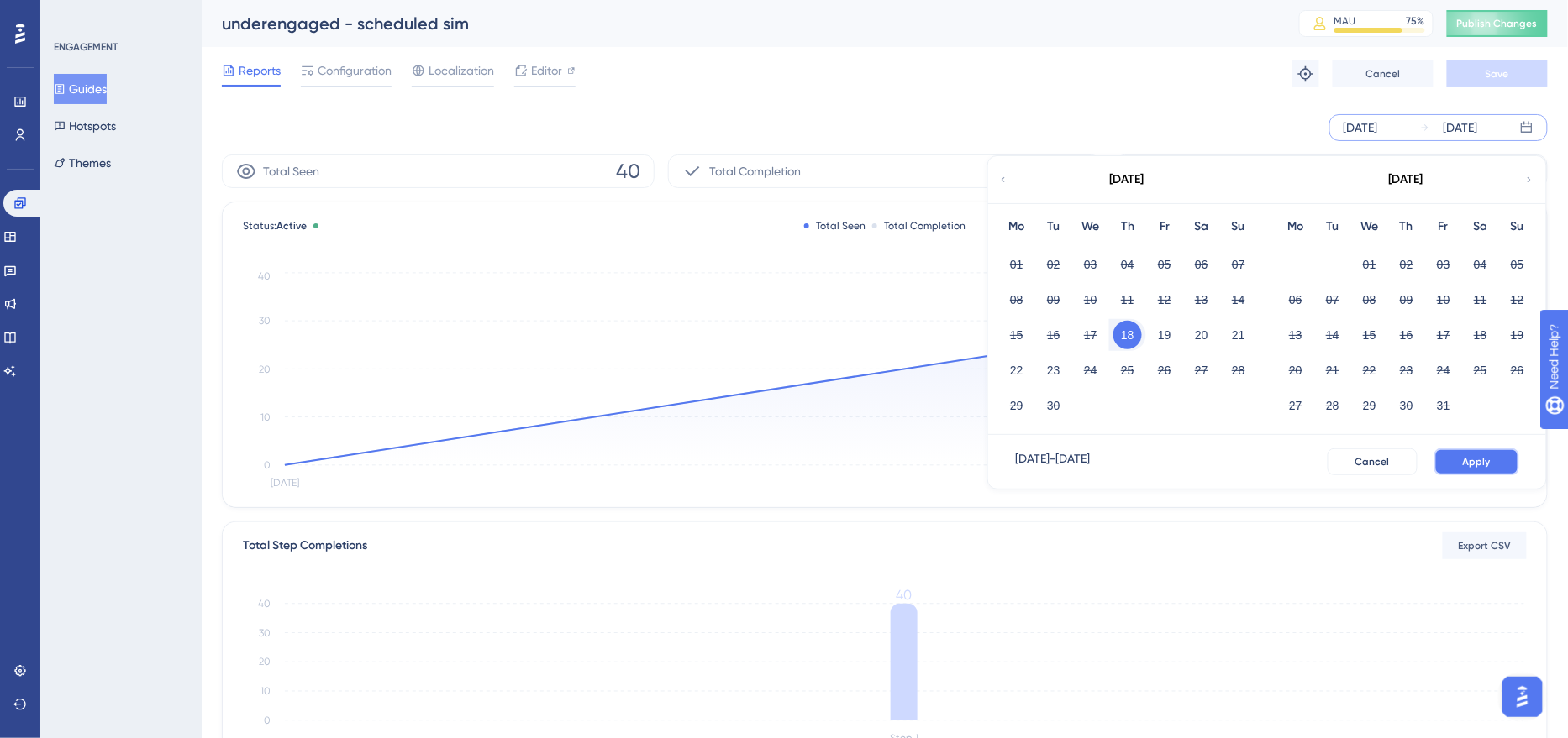
click at [1464, 473] on button "Apply" at bounding box center [1475, 462] width 84 height 27
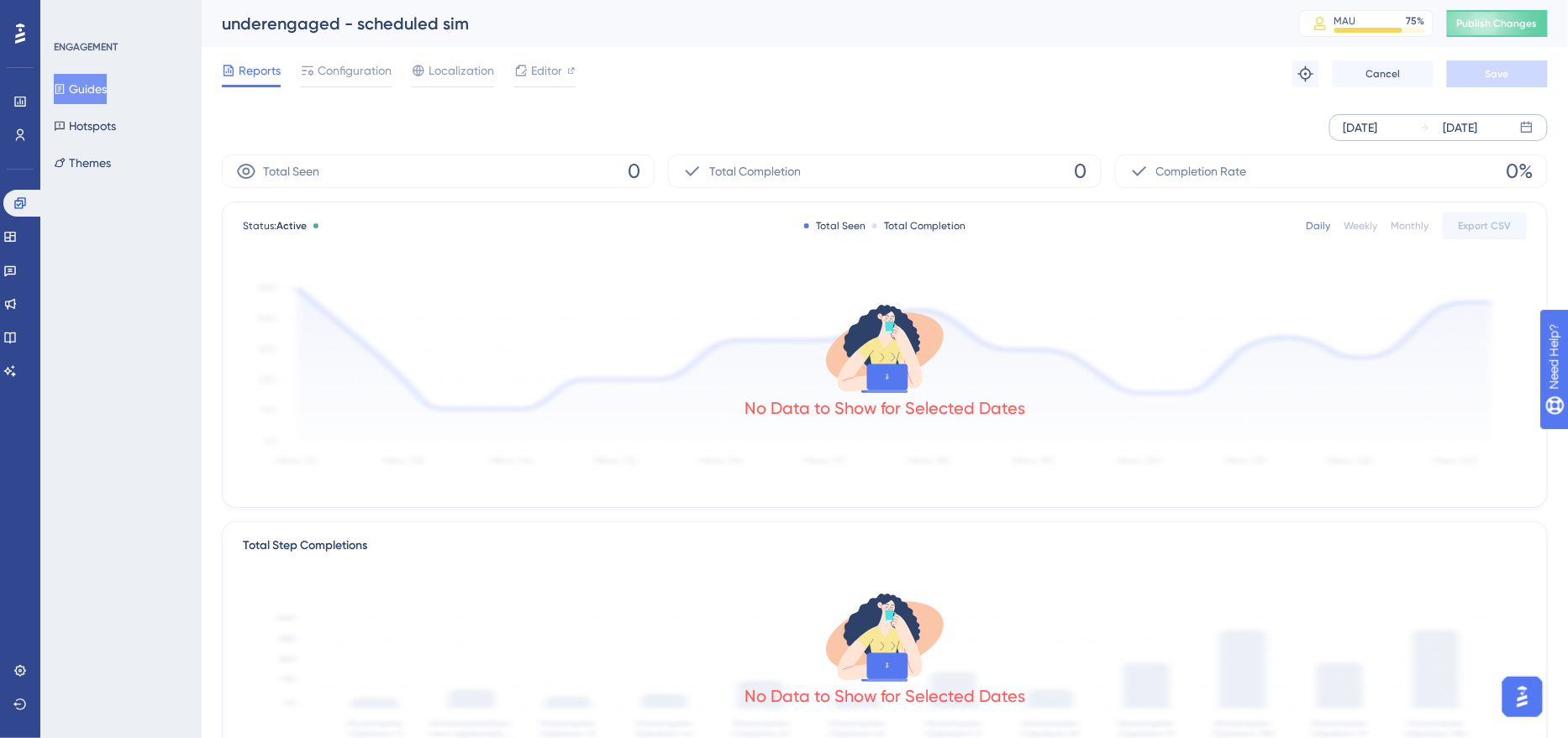
click at [1376, 130] on div "[DATE]" at bounding box center [1360, 128] width 35 height 20
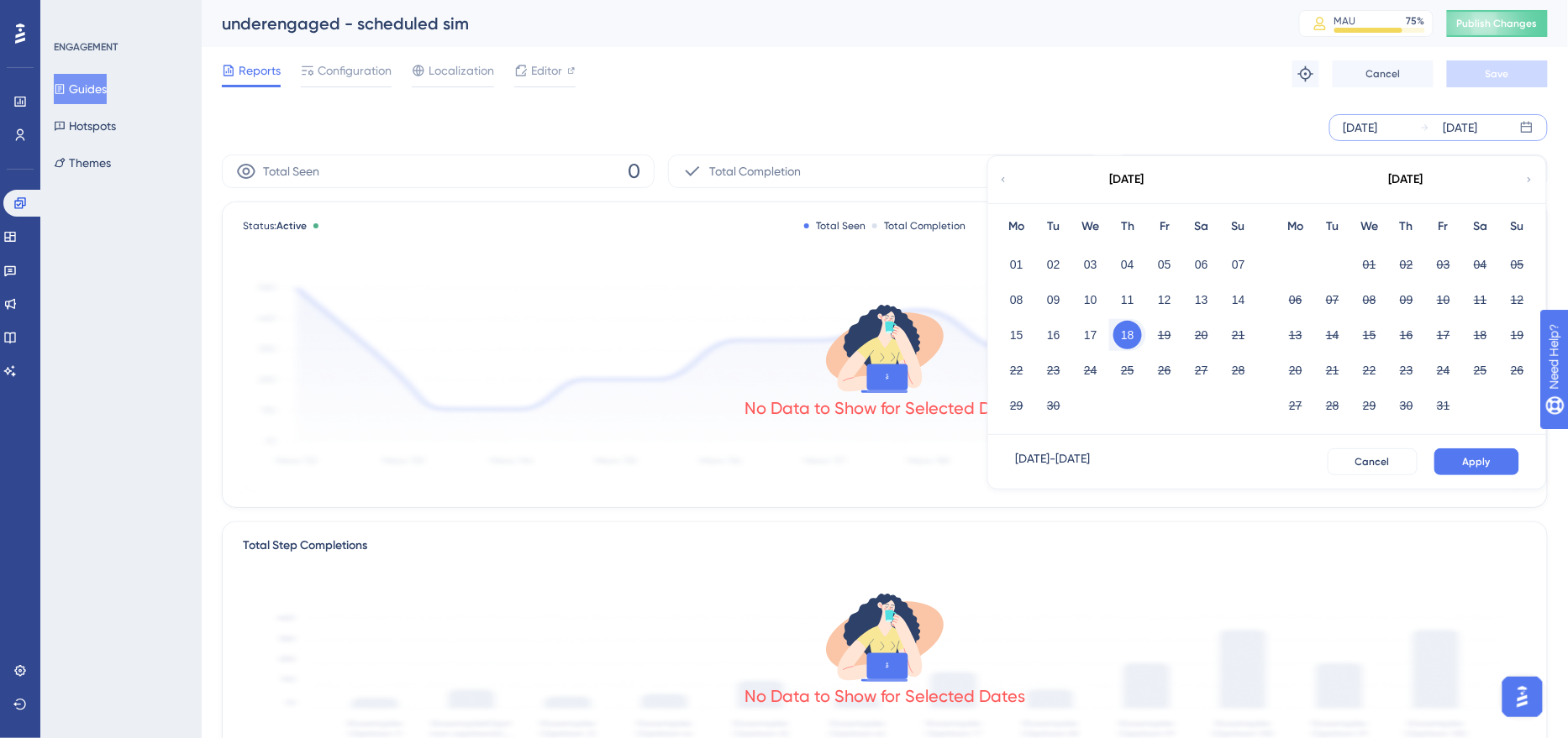
click at [1354, 133] on div "[DATE]" at bounding box center [1360, 128] width 35 height 20
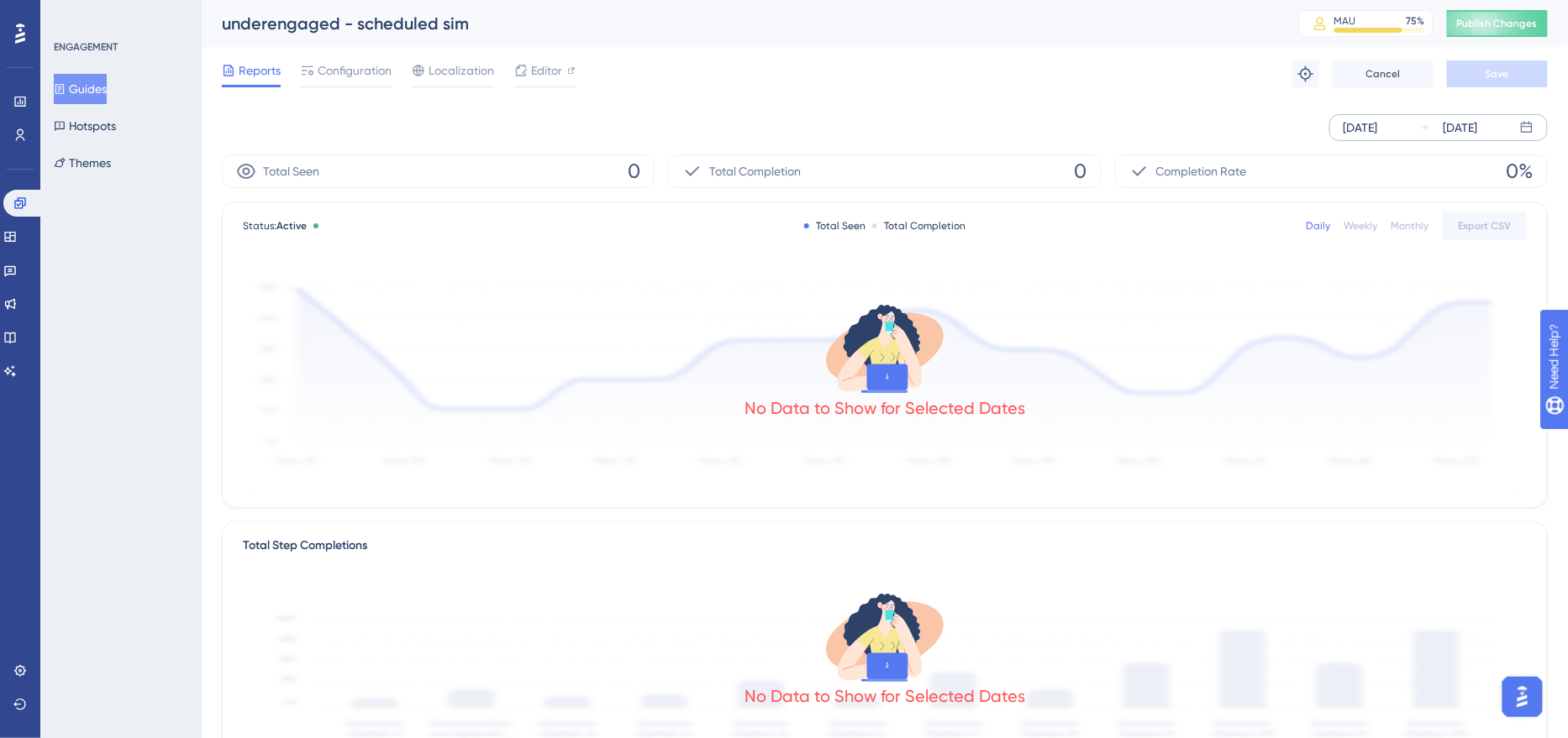
click at [1376, 129] on div "[DATE]" at bounding box center [1360, 128] width 35 height 20
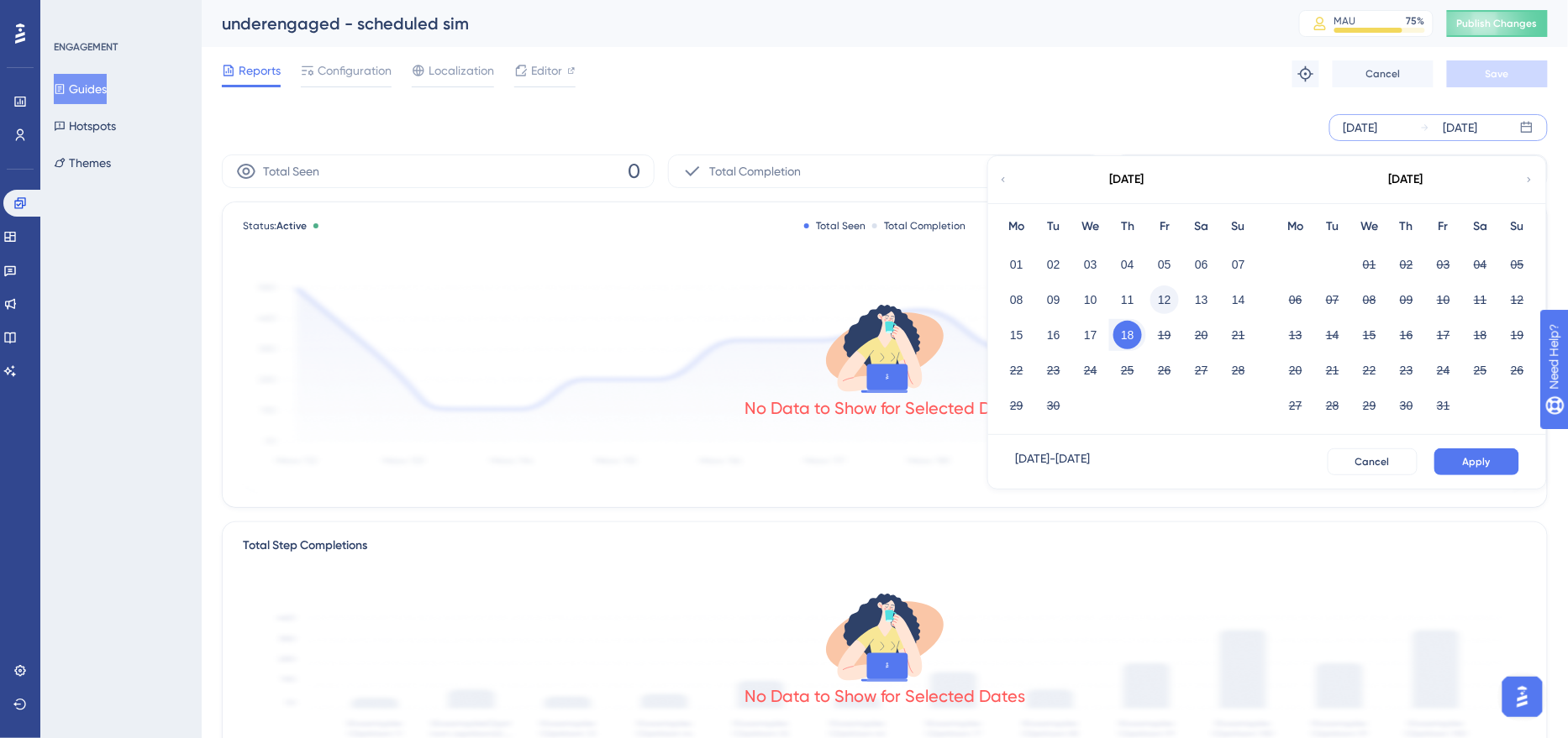
click at [1168, 295] on button "12" at bounding box center [1164, 300] width 28 height 28
click at [1168, 331] on button "19" at bounding box center [1164, 334] width 28 height 28
click at [1168, 336] on button "19" at bounding box center [1164, 334] width 28 height 28
click at [1057, 366] on button "23" at bounding box center [1053, 369] width 28 height 28
click at [1472, 460] on span "Apply" at bounding box center [1476, 461] width 28 height 14
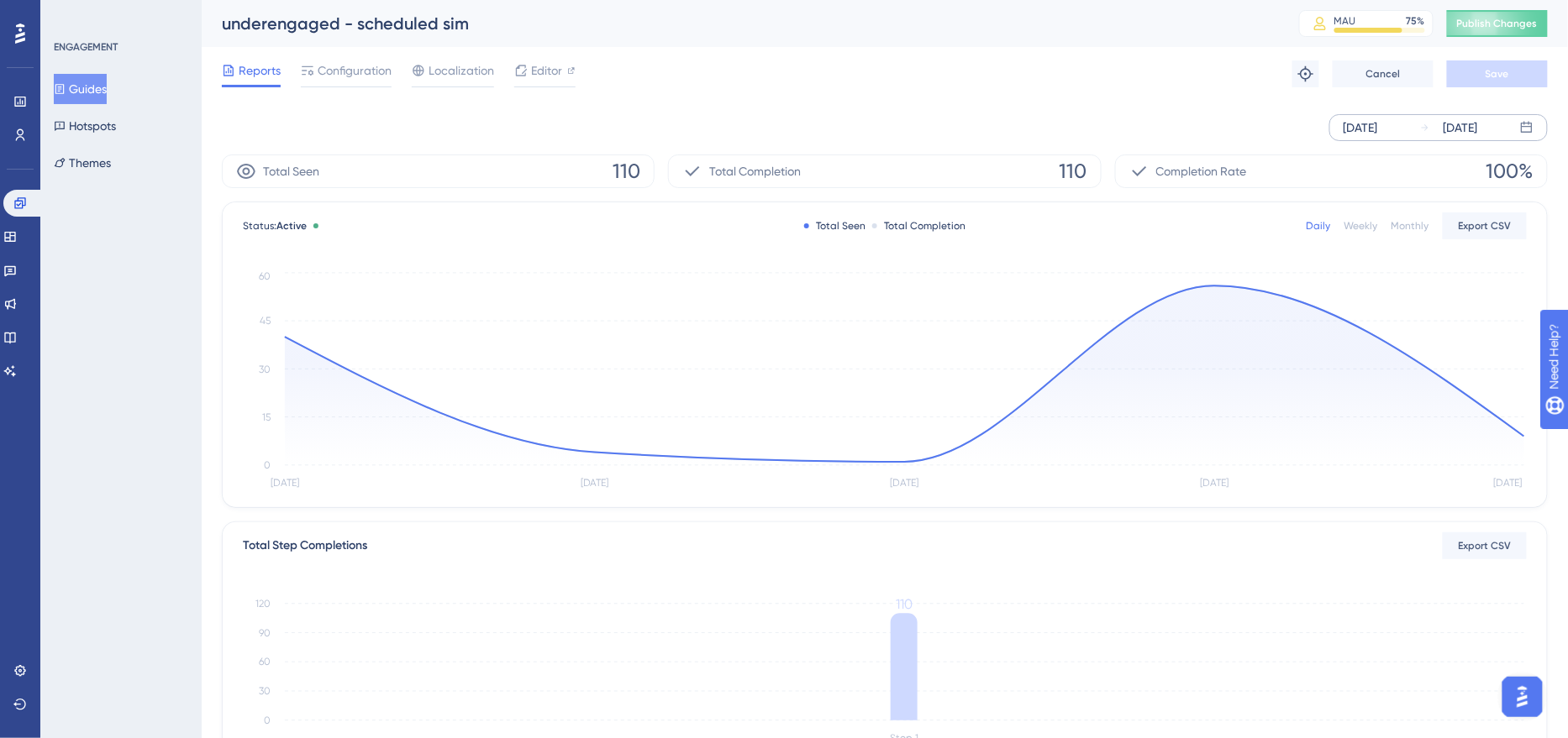
scroll to position [325, 0]
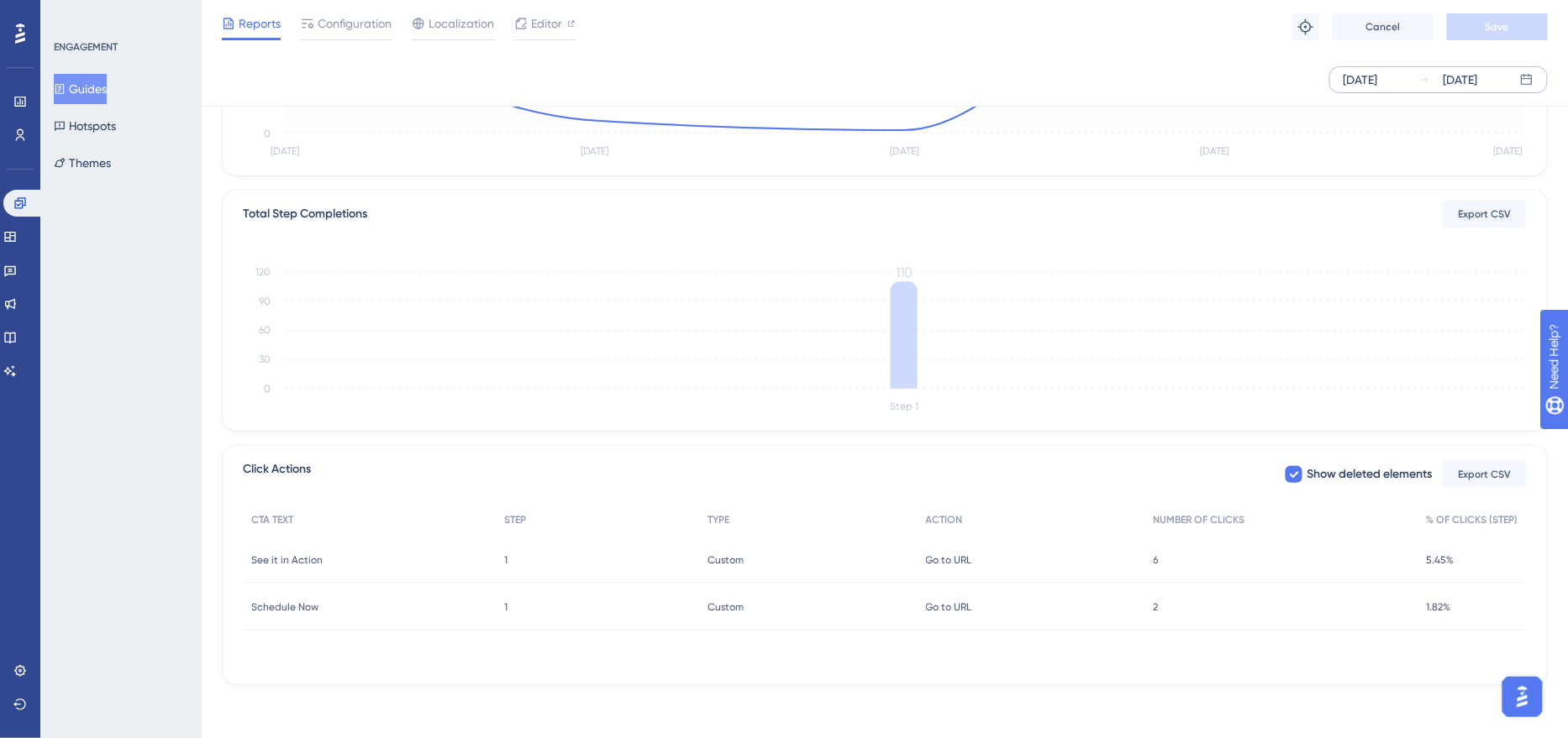
click at [1158, 550] on div "6 6" at bounding box center [1281, 560] width 273 height 47
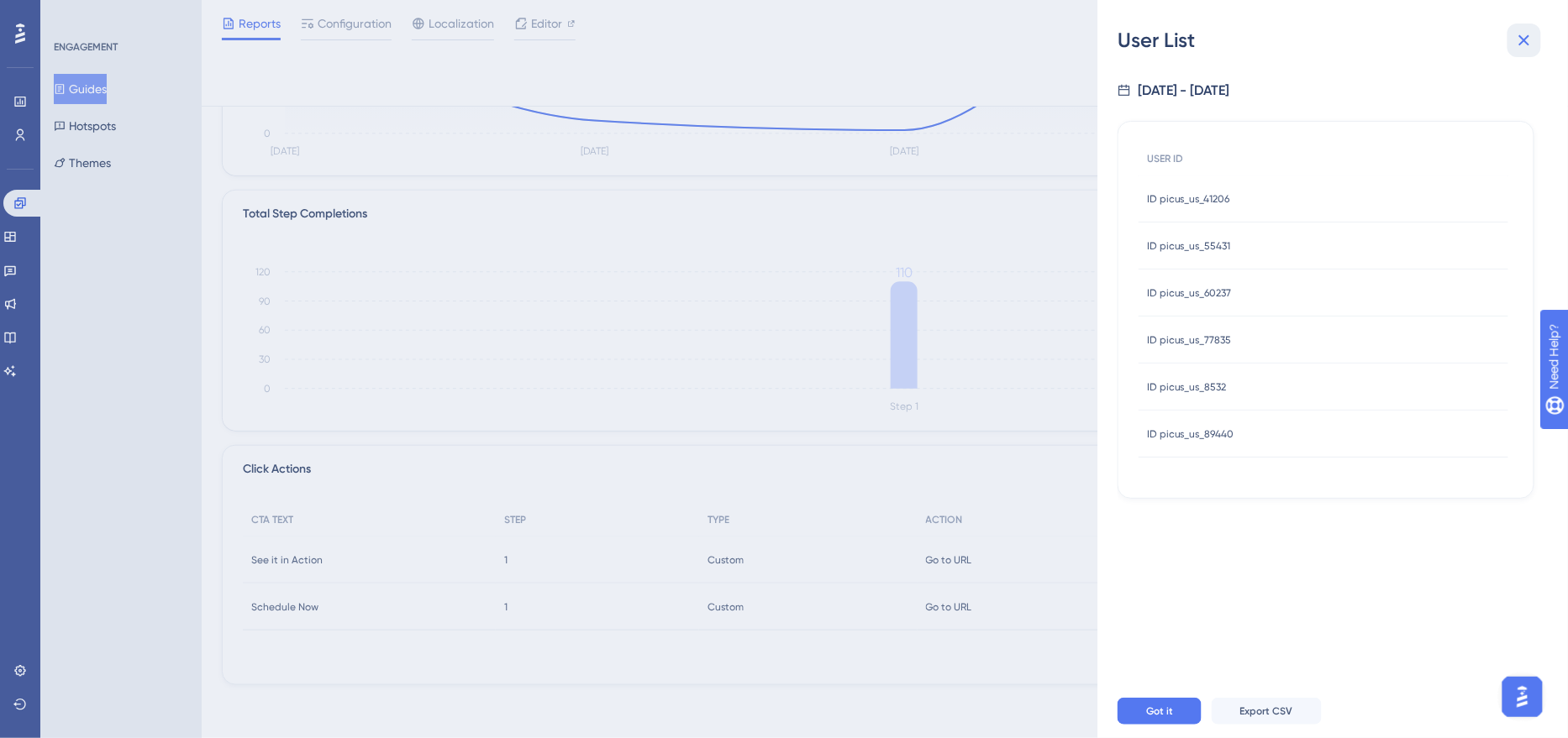
click at [1525, 39] on icon at bounding box center [1524, 41] width 11 height 11
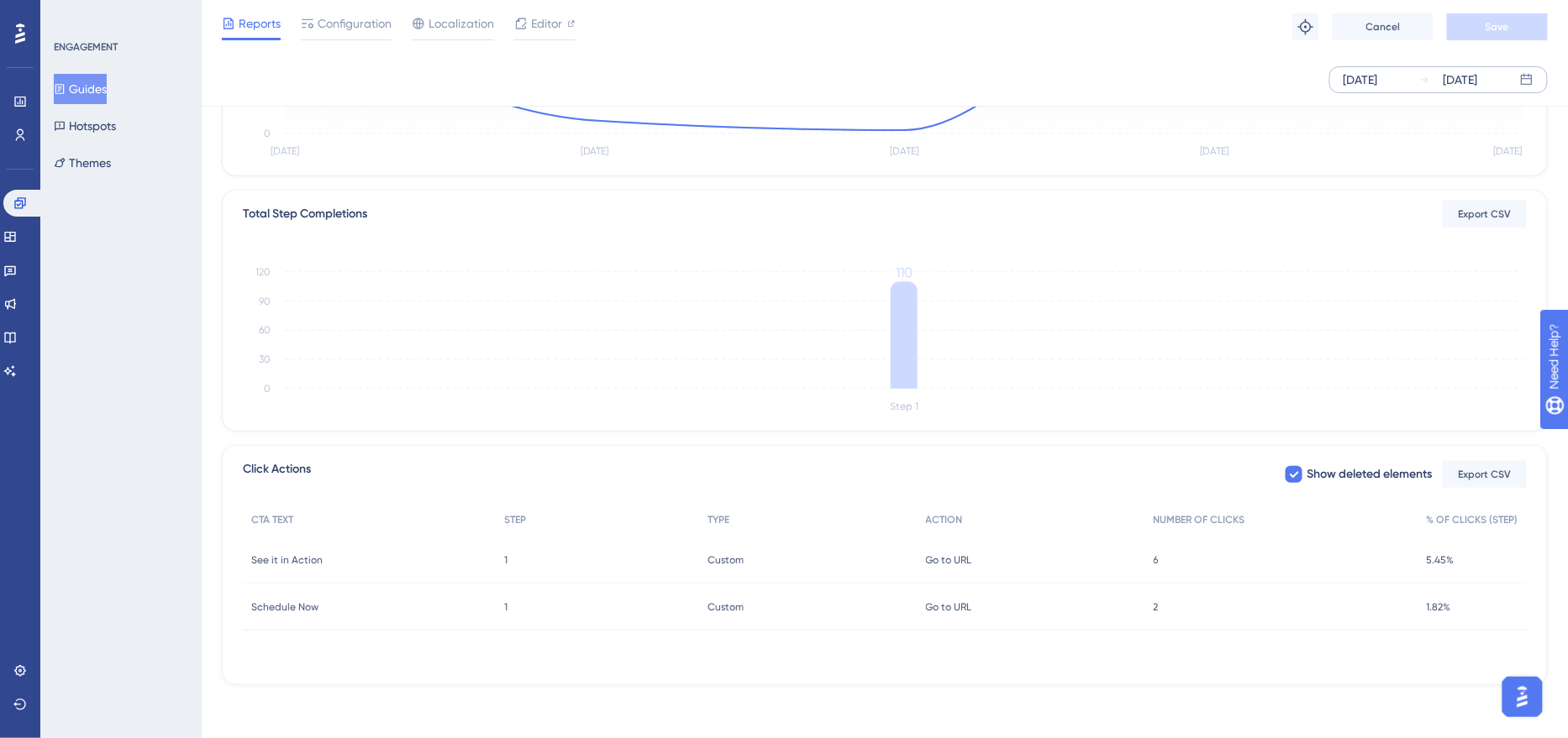
click at [961, 596] on div "Go to URL Go to URL" at bounding box center [1031, 607] width 228 height 47
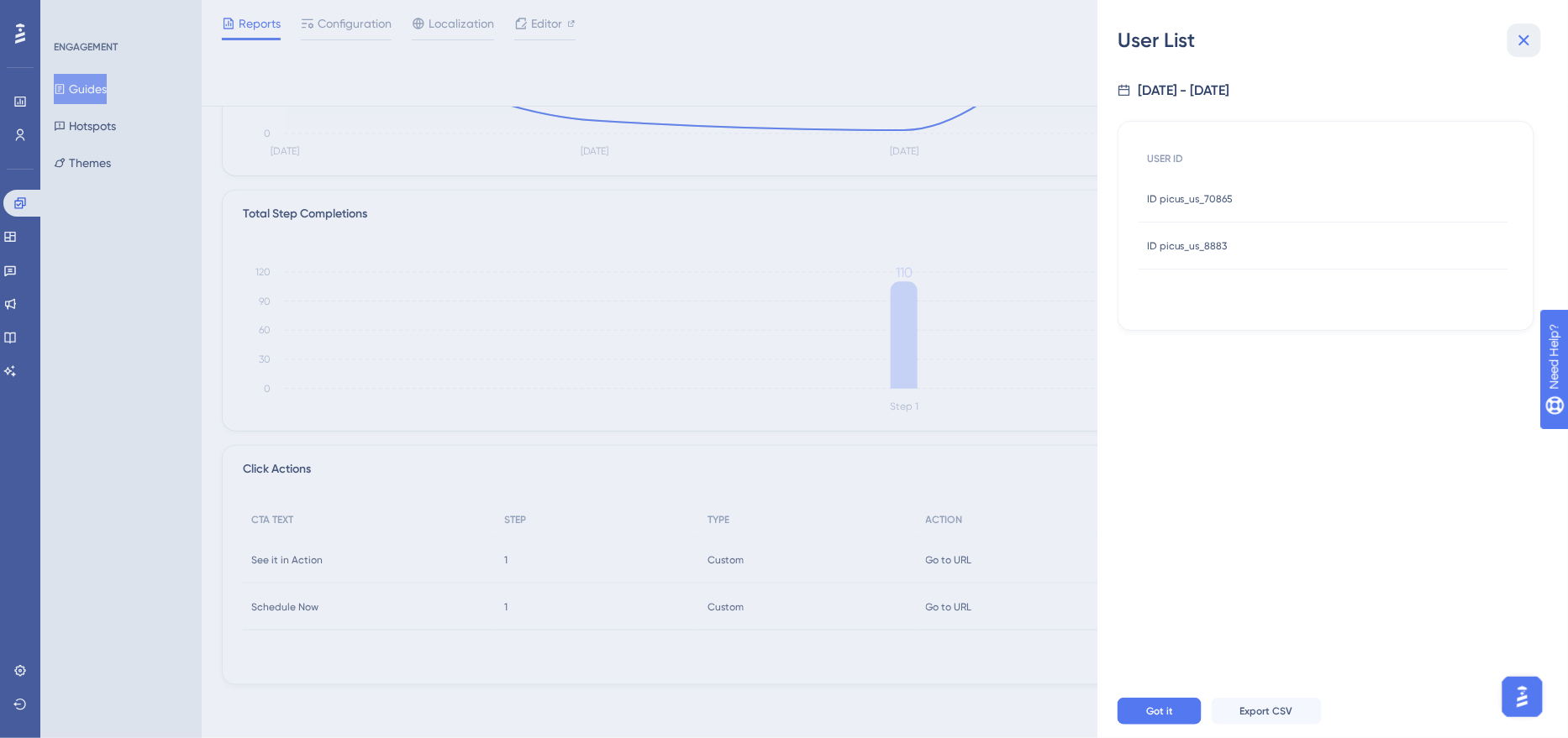
click at [1527, 44] on icon at bounding box center [1524, 40] width 20 height 20
